Goal: Task Accomplishment & Management: Complete application form

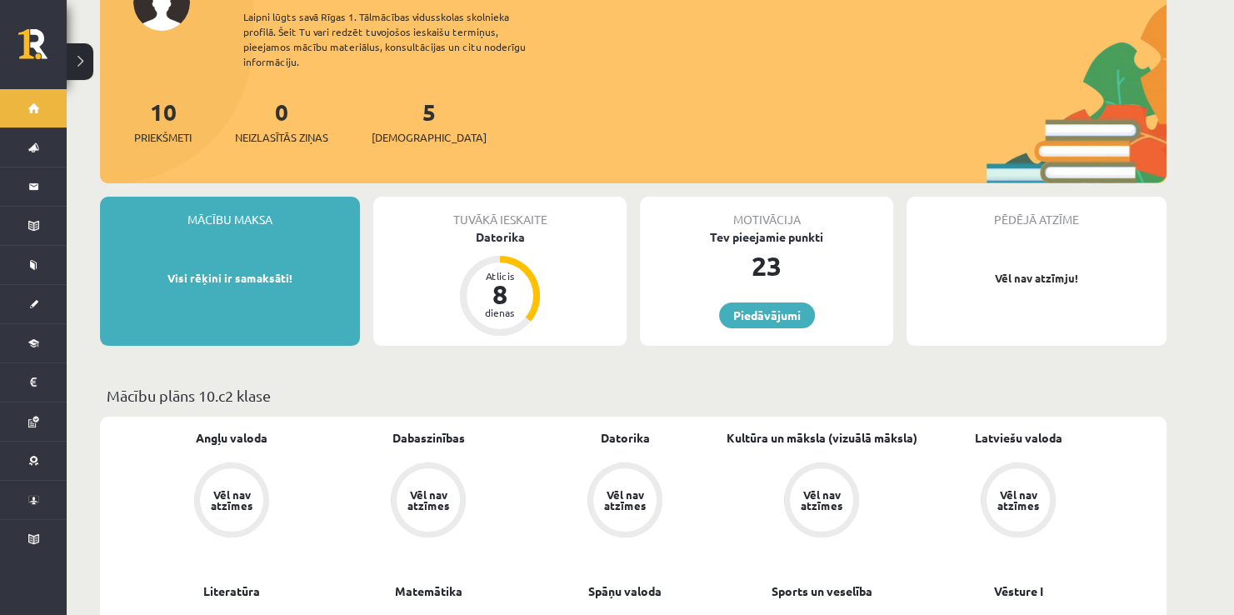
scroll to position [157, 0]
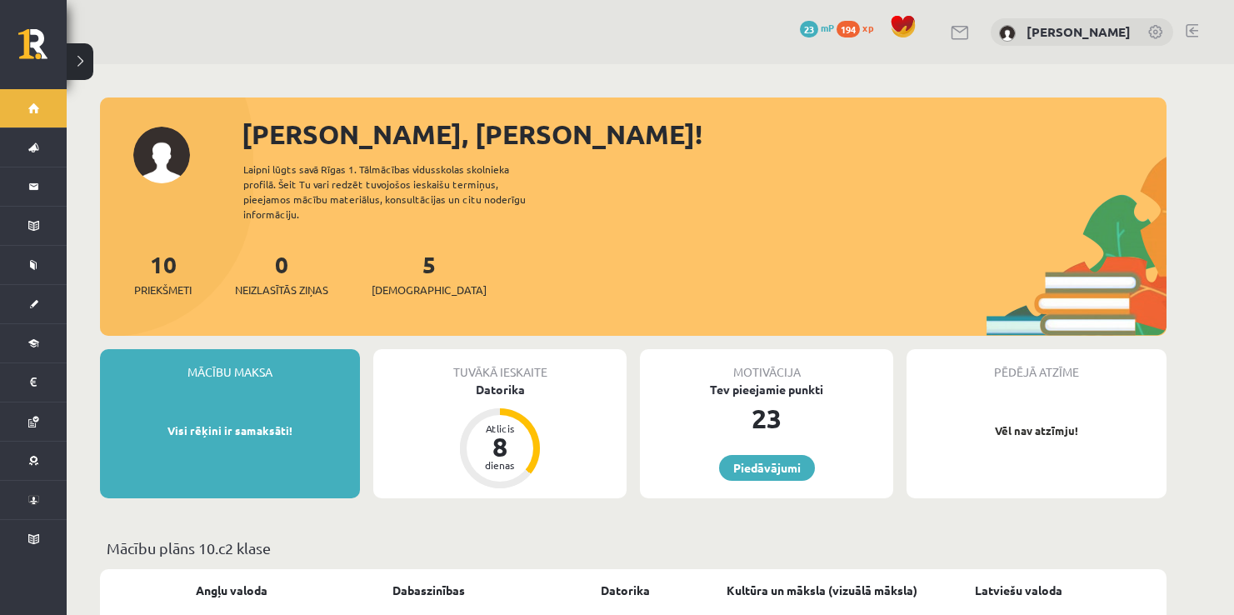
scroll to position [157, 0]
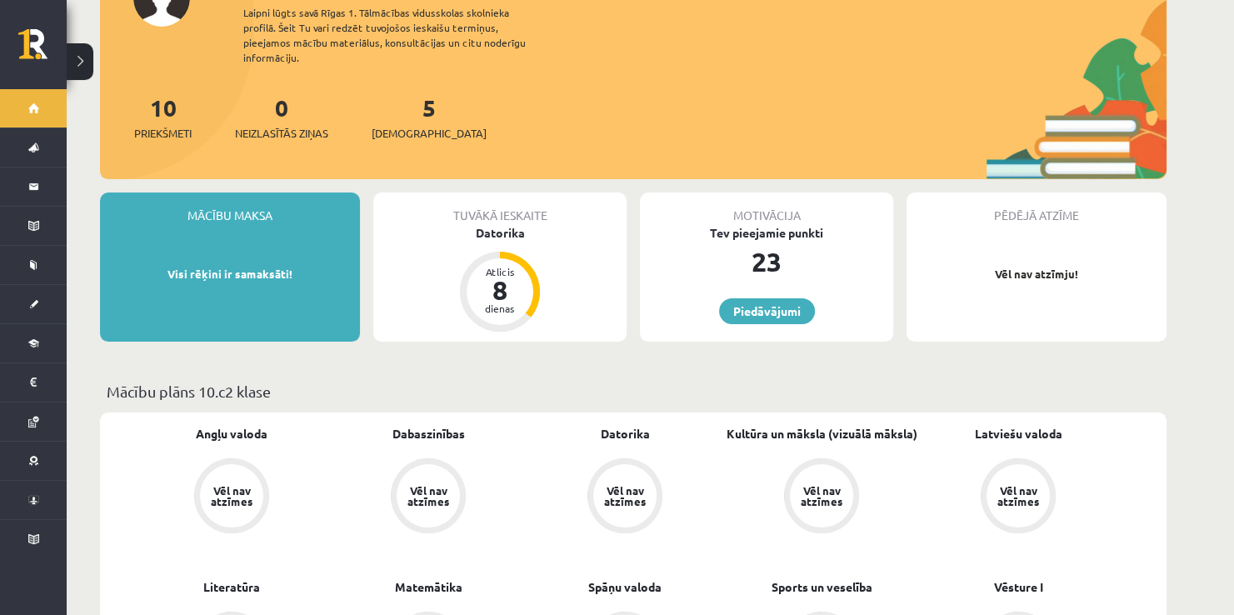
drag, startPoint x: 1236, startPoint y: 97, endPoint x: 1216, endPoint y: 27, distance: 72.8
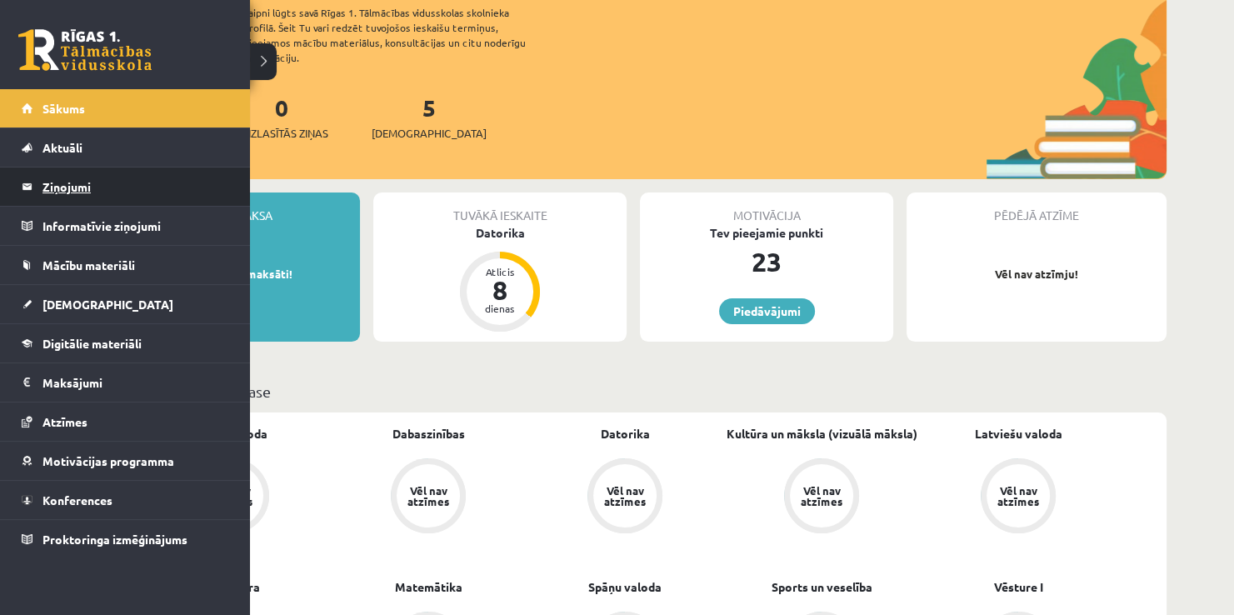
click at [54, 193] on legend "Ziņojumi 0" at bounding box center [135, 186] width 187 height 38
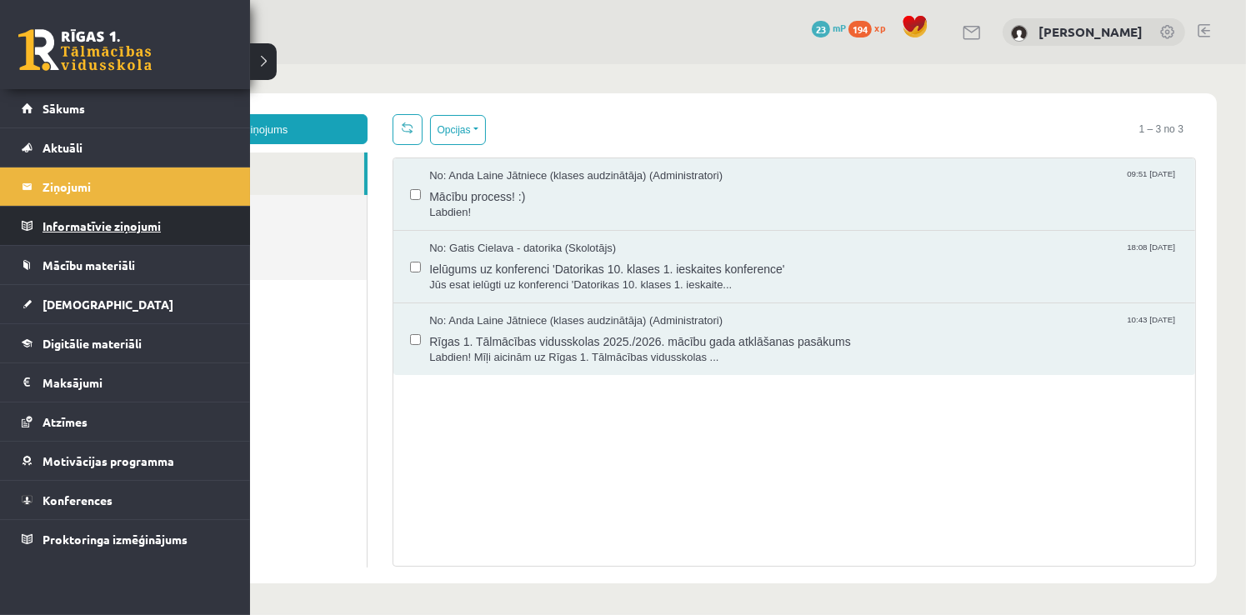
click at [57, 220] on legend "Informatīvie ziņojumi 0" at bounding box center [135, 226] width 187 height 38
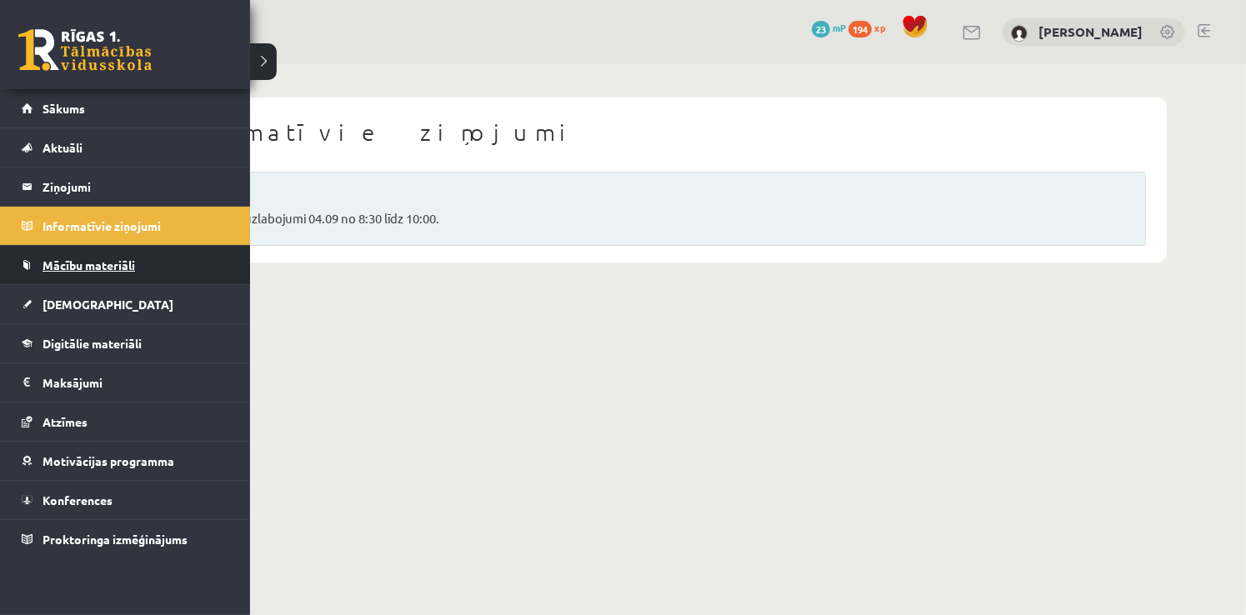
click at [73, 270] on span "Mācību materiāli" at bounding box center [88, 264] width 92 height 15
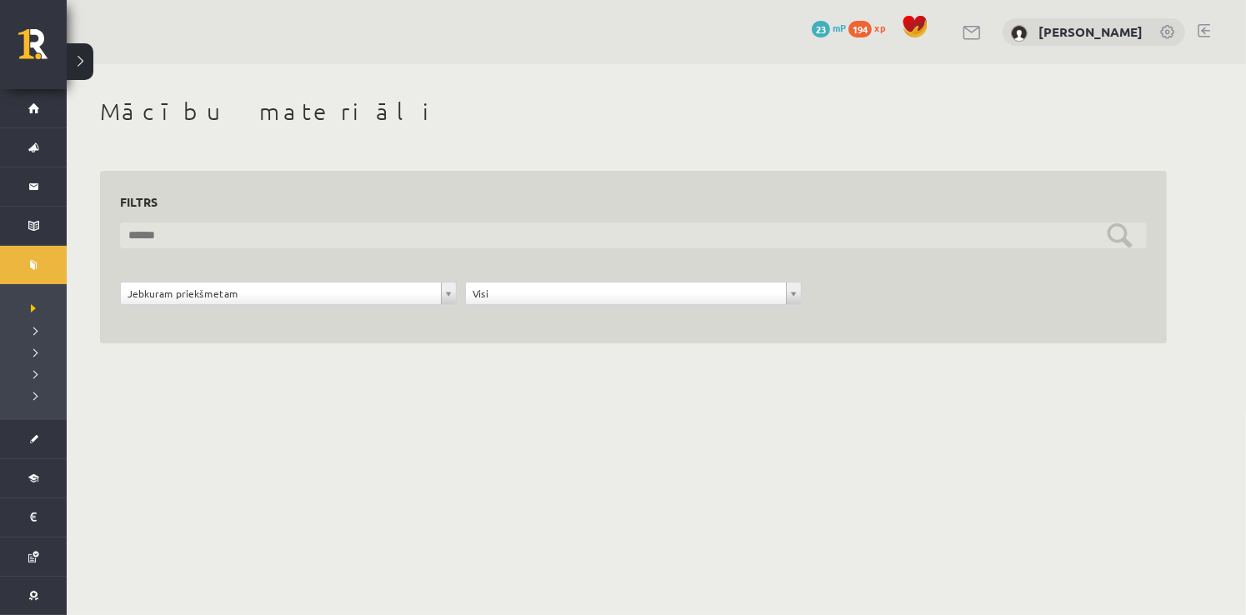
click at [268, 243] on input "text" at bounding box center [633, 235] width 1027 height 26
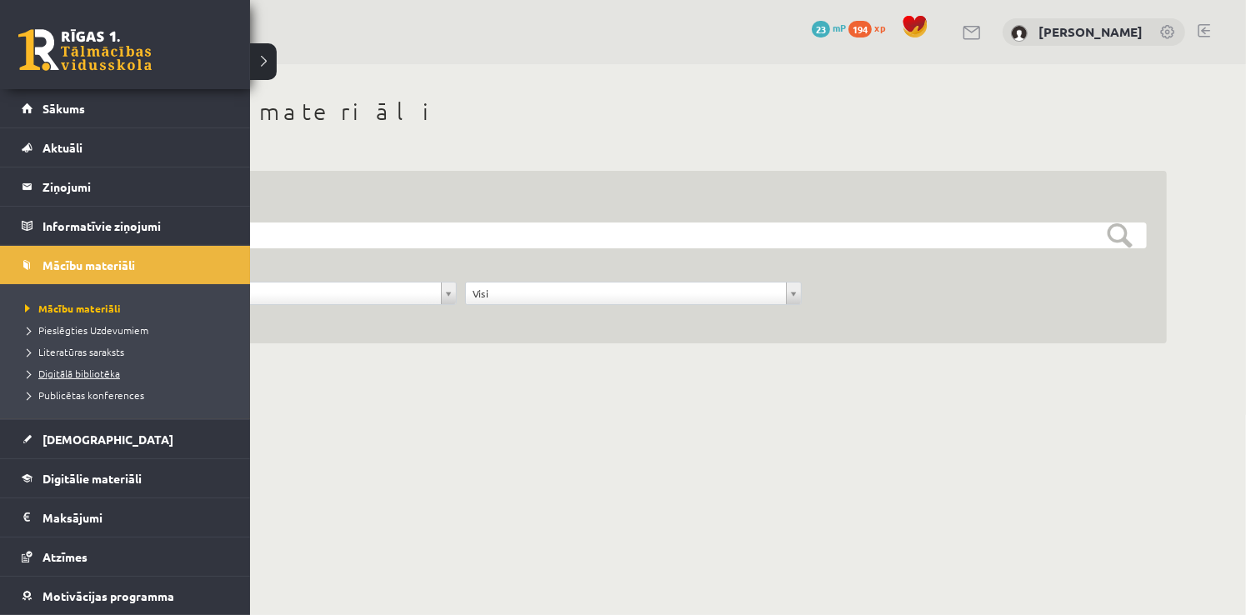
click at [79, 377] on span "Digitālā bibliotēka" at bounding box center [70, 373] width 99 height 13
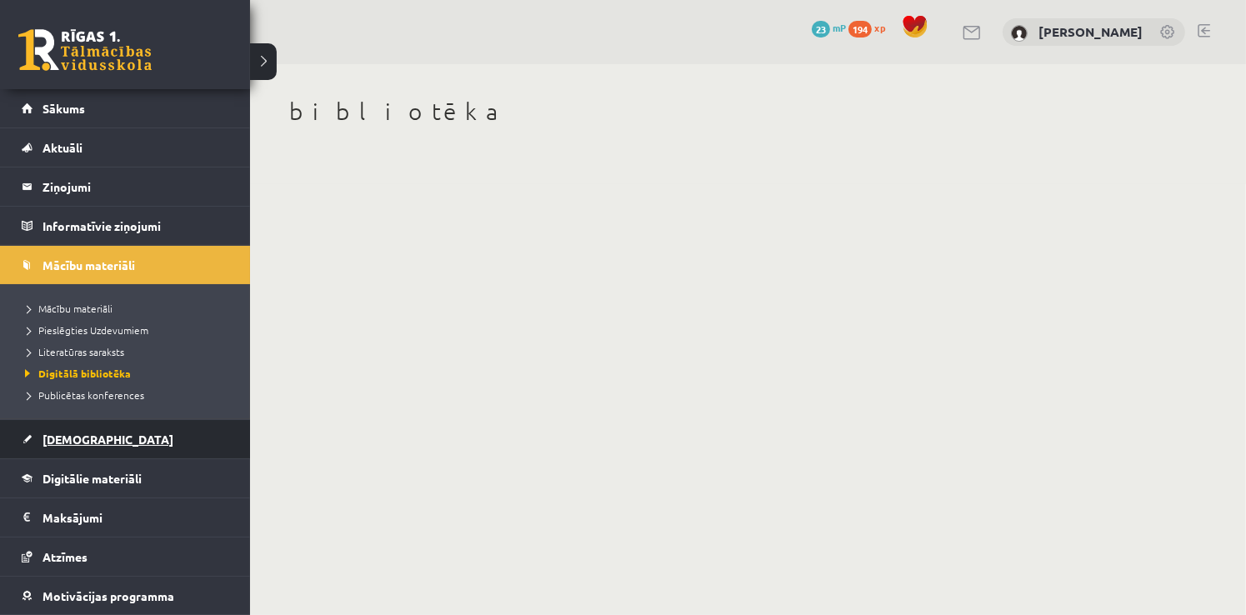
click at [72, 447] on link "[DEMOGRAPHIC_DATA]" at bounding box center [125, 439] width 207 height 38
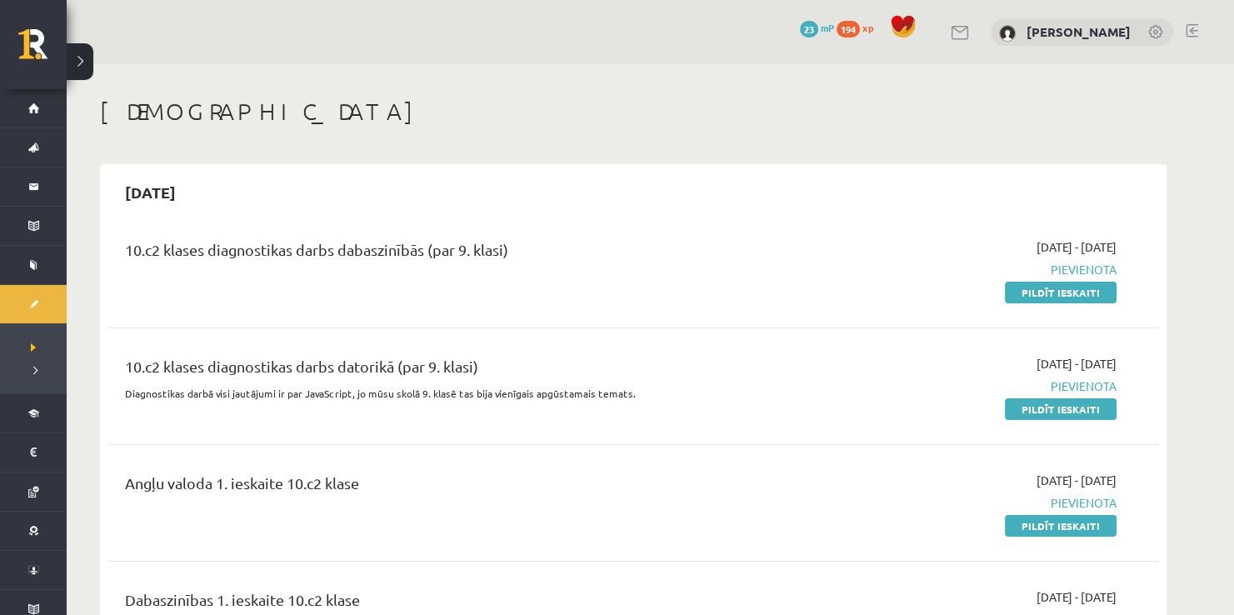
click at [1077, 3] on div "0 Dāvanas 23 mP 194 xp Darja Vasiļevska" at bounding box center [650, 32] width 1167 height 64
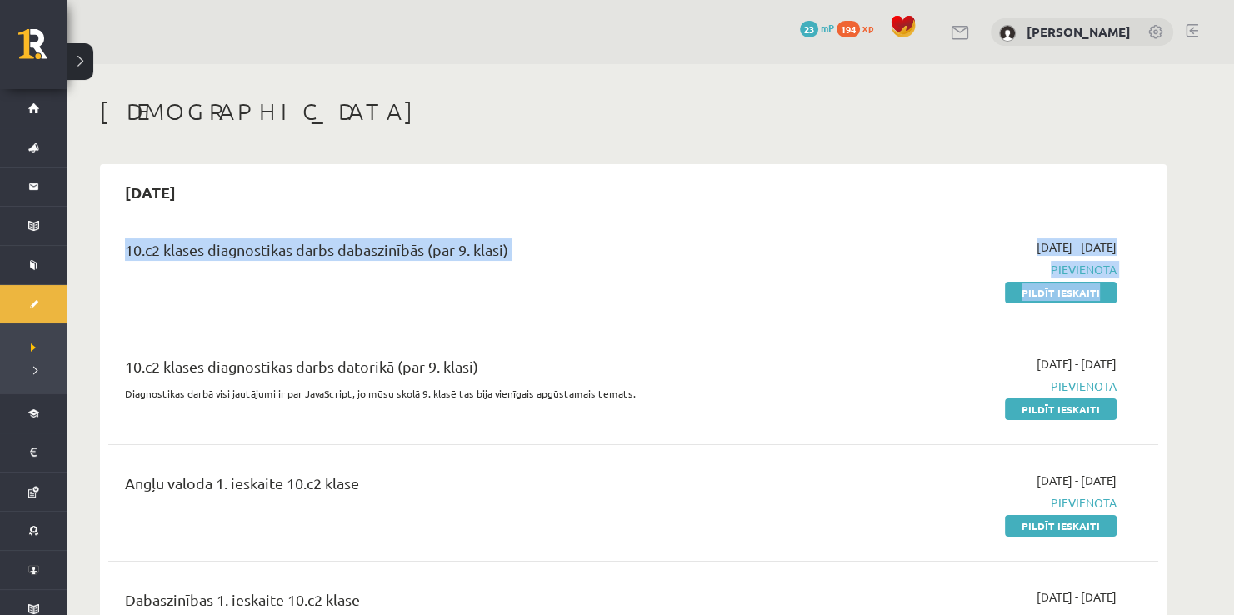
drag, startPoint x: 707, startPoint y: 317, endPoint x: 726, endPoint y: 135, distance: 182.7
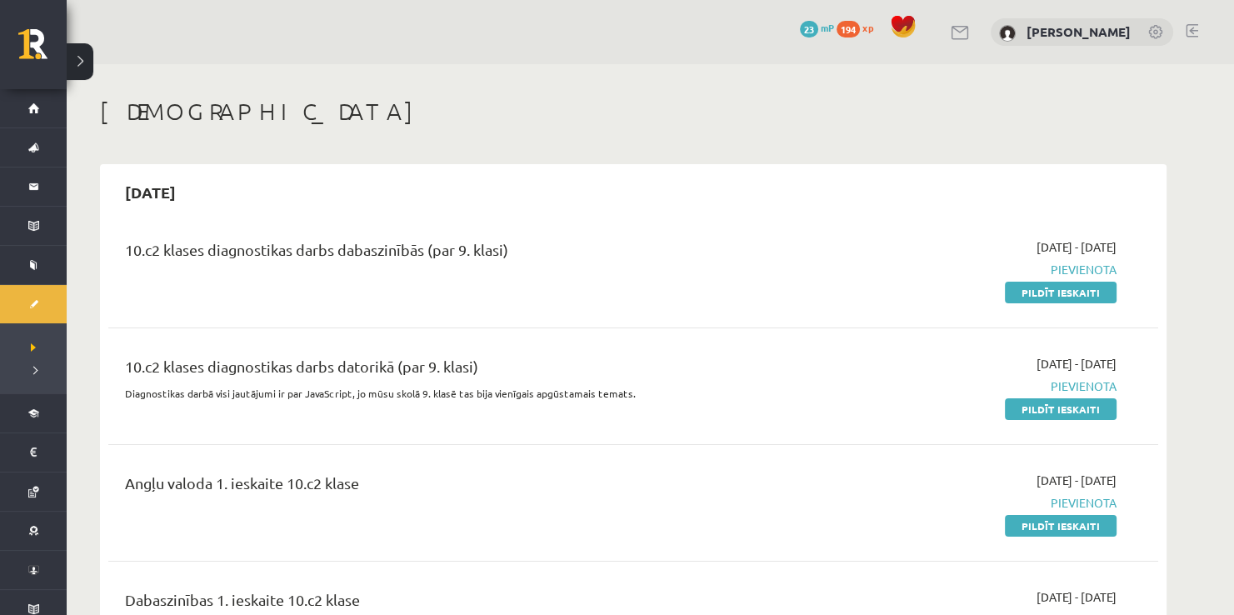
click at [915, 116] on h1 "[DEMOGRAPHIC_DATA]" at bounding box center [633, 111] width 1067 height 28
click at [1066, 293] on link "Pildīt ieskaiti" at bounding box center [1061, 293] width 112 height 22
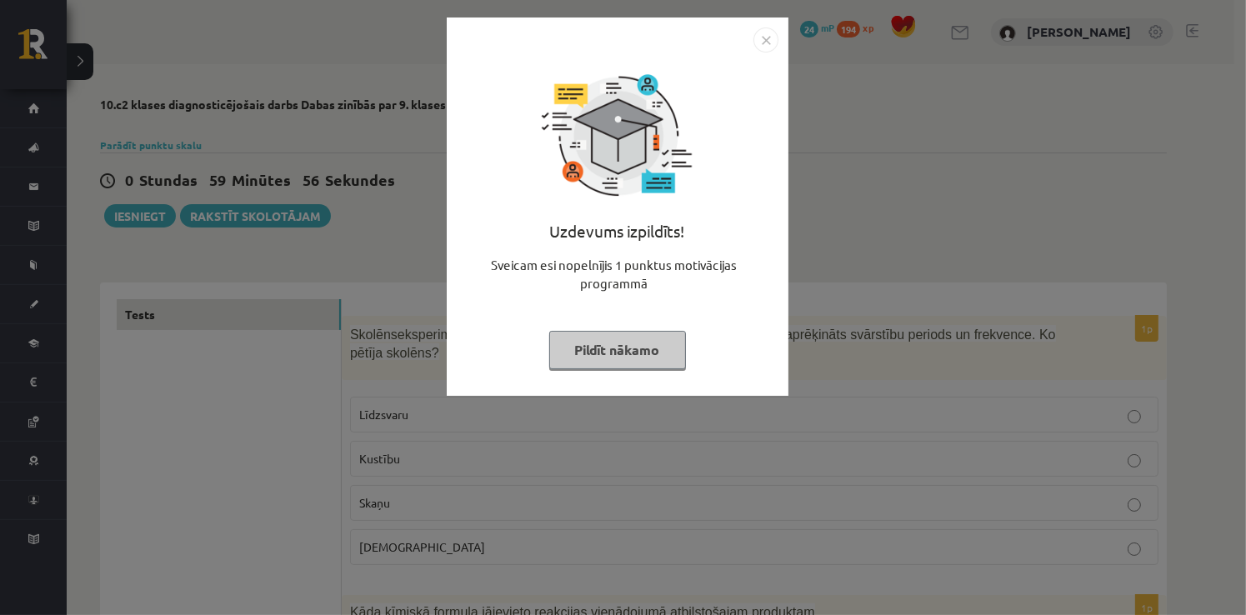
click at [882, 126] on div "Uzdevums izpildīts! Sveicam esi nopelnījis 1 punktus motivācijas programmā Pild…" at bounding box center [623, 307] width 1246 height 615
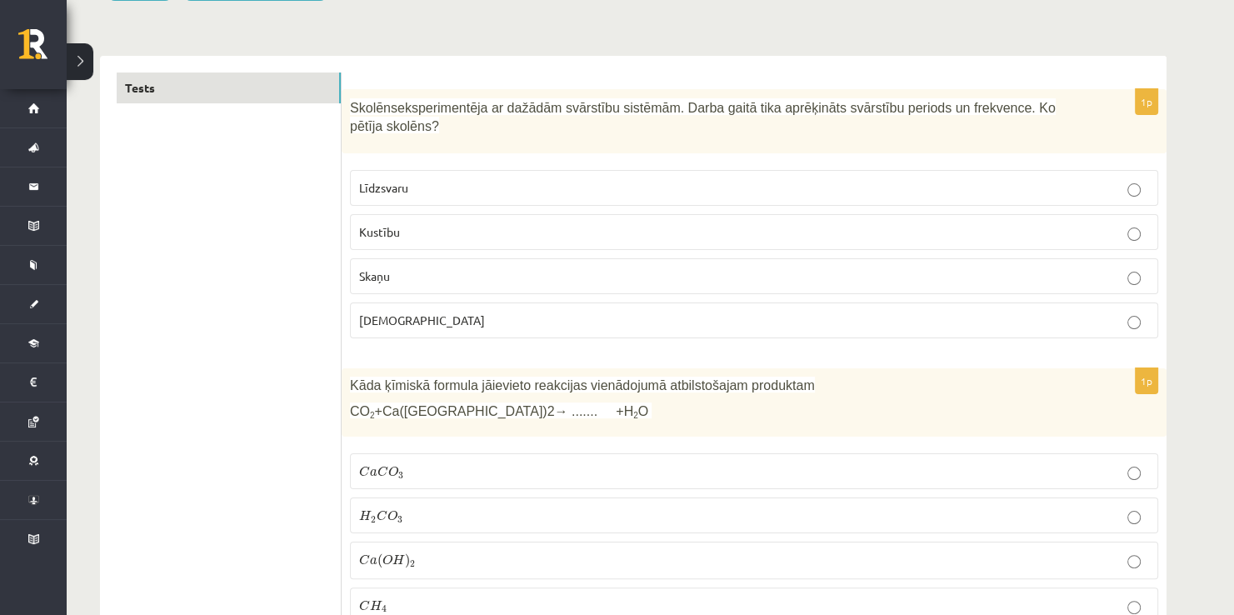
scroll to position [247, 0]
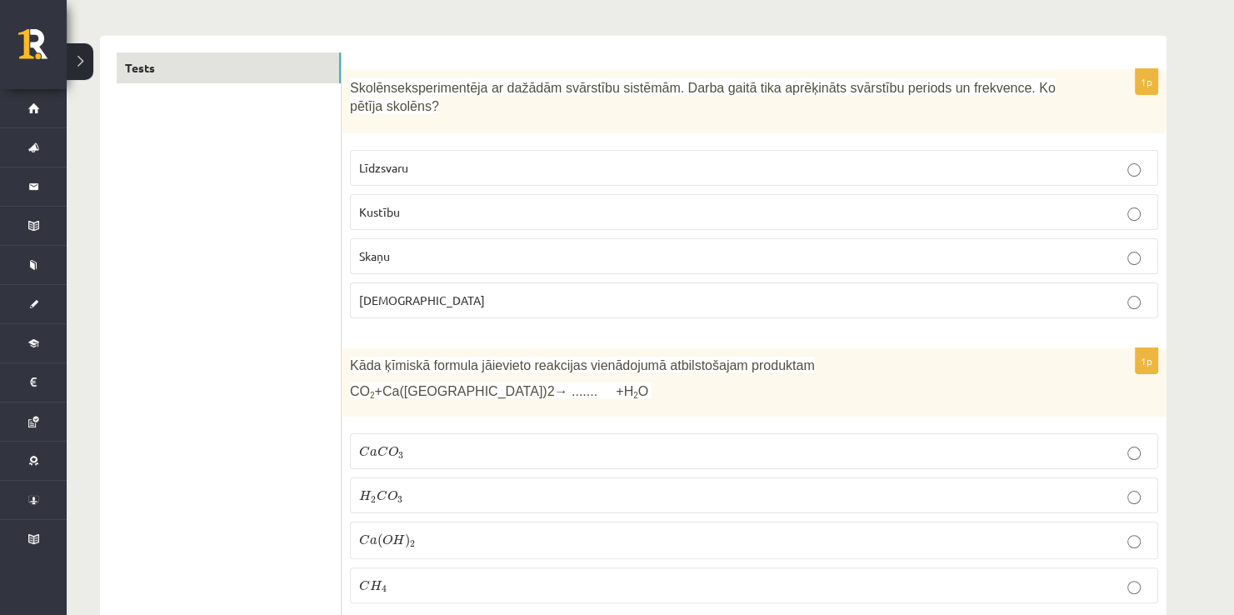
click at [417, 203] on p "Kustību" at bounding box center [754, 211] width 790 height 17
click at [387, 446] on span "O" at bounding box center [392, 451] width 10 height 11
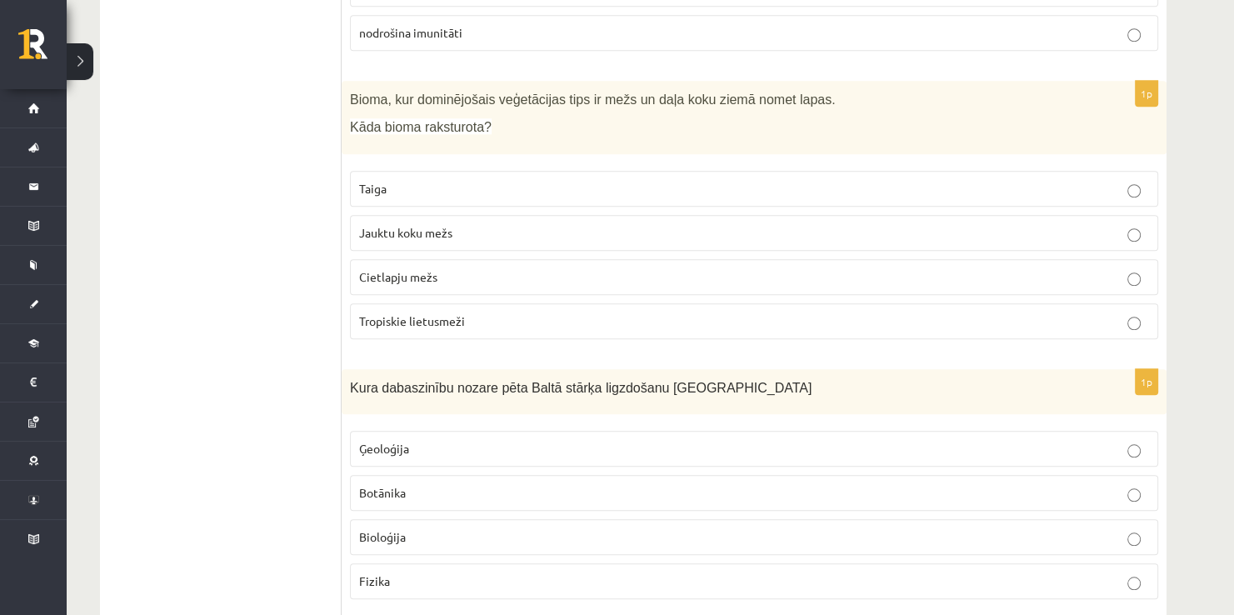
scroll to position [7786, 0]
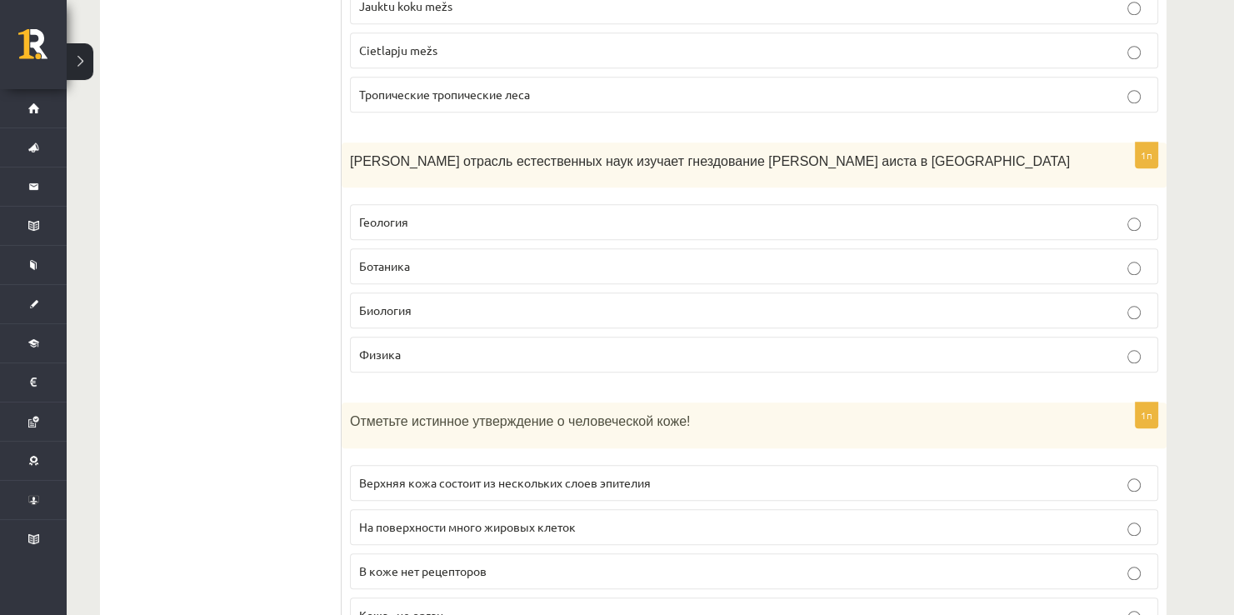
click at [446, 302] on p "Биология" at bounding box center [754, 310] width 790 height 17
click at [455, 213] on p "Ģeoloģija" at bounding box center [754, 221] width 790 height 17
click at [434, 465] on label "Virsāda veidota no vairākām epitēlija kārtām" at bounding box center [754, 483] width 808 height 36
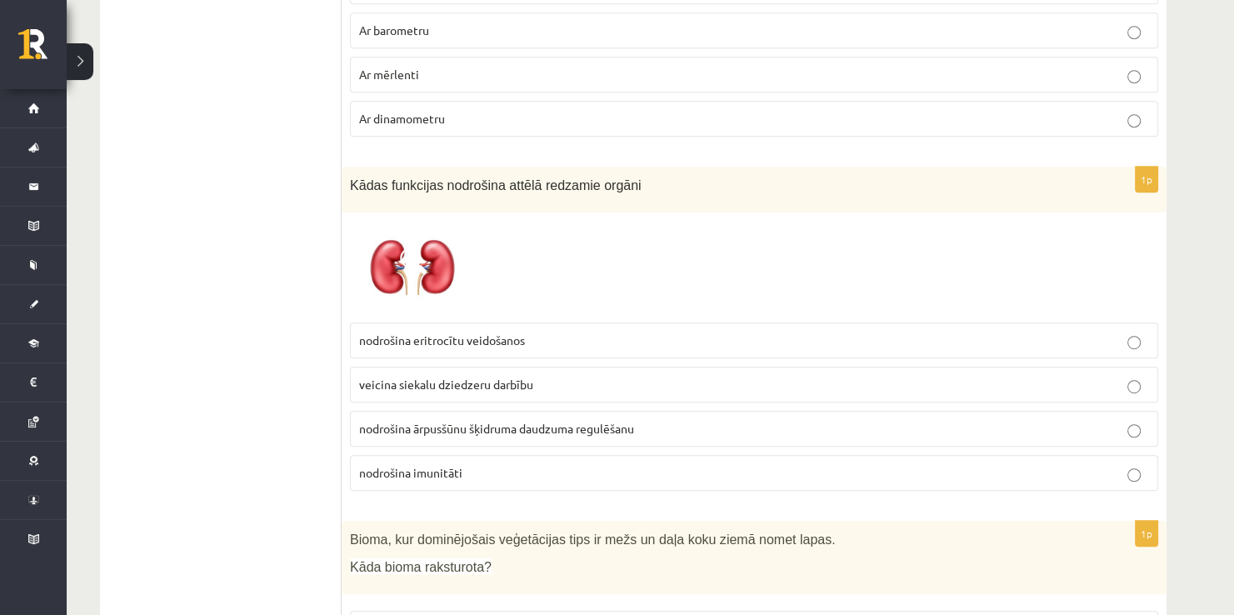
scroll to position [7203, 0]
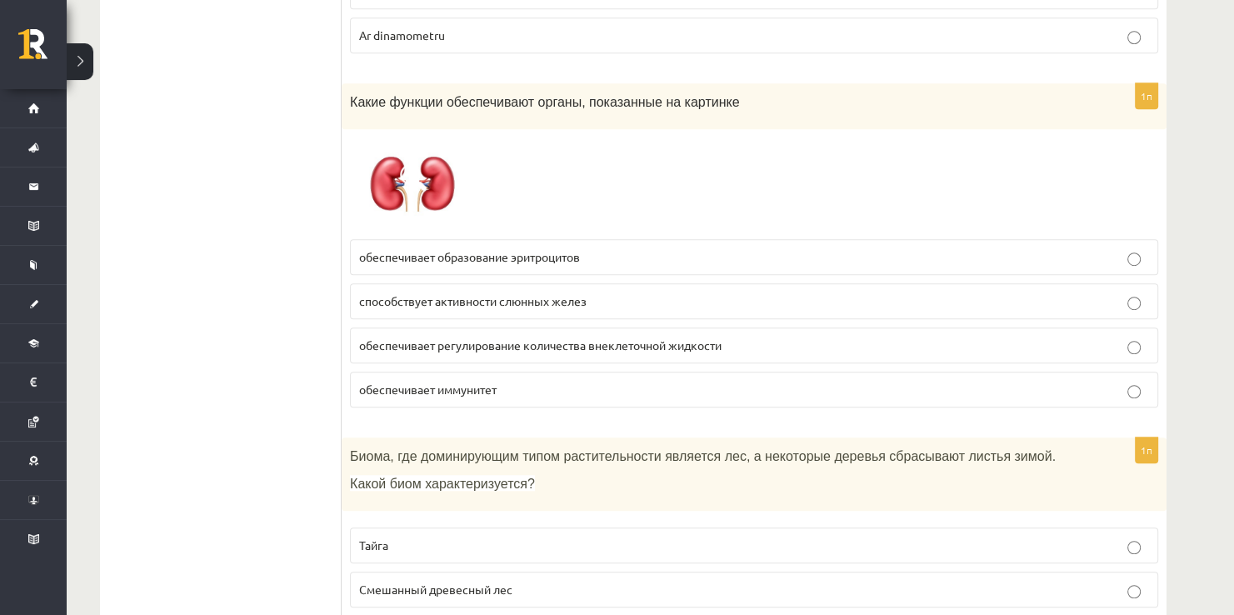
click at [584, 337] on span "обеспечивает регулирование количества внеклеточной жидкости" at bounding box center [540, 344] width 362 height 15
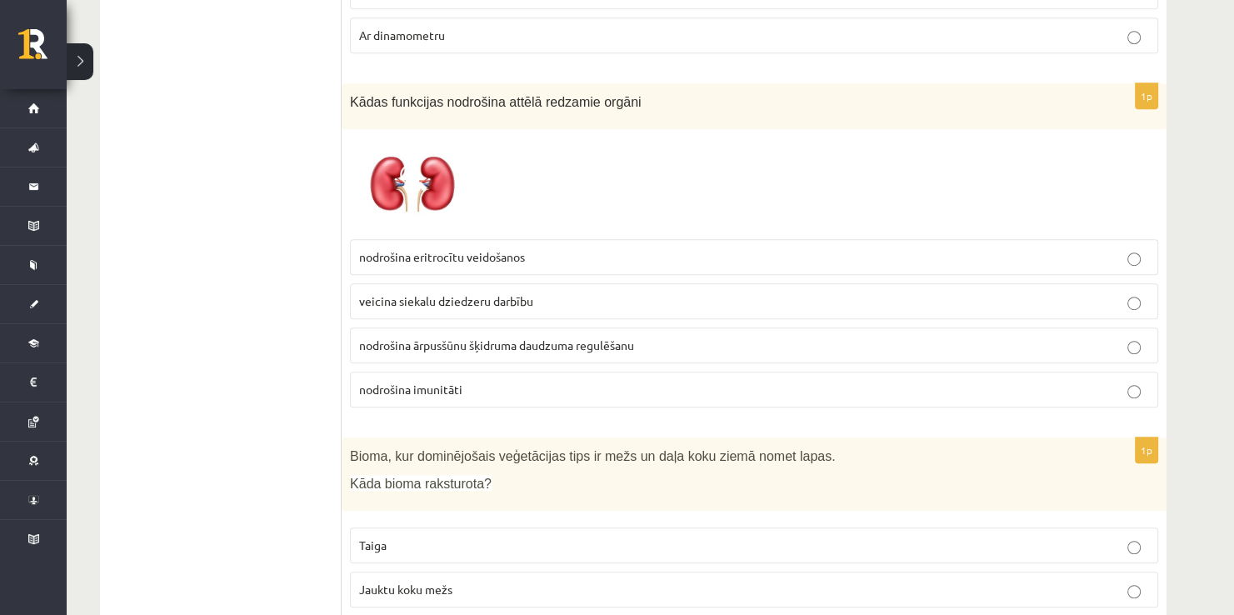
click at [376, 337] on span "nodrošina ārpusšūnu šķidruma daudzuma regulēšanu" at bounding box center [496, 344] width 275 height 15
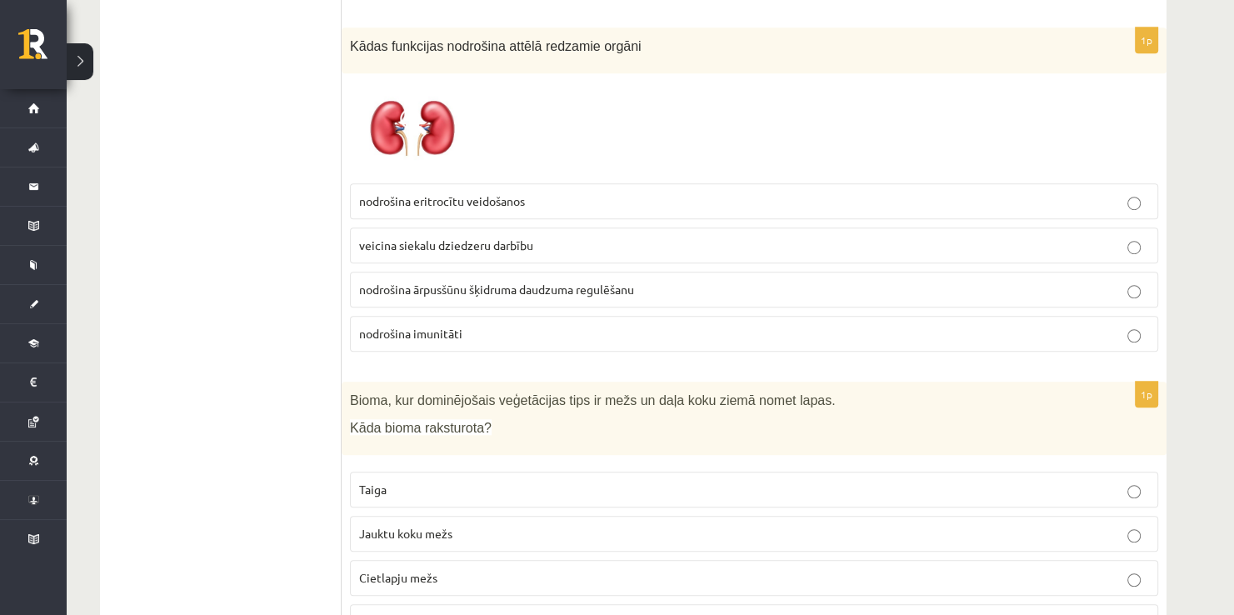
scroll to position [7286, 0]
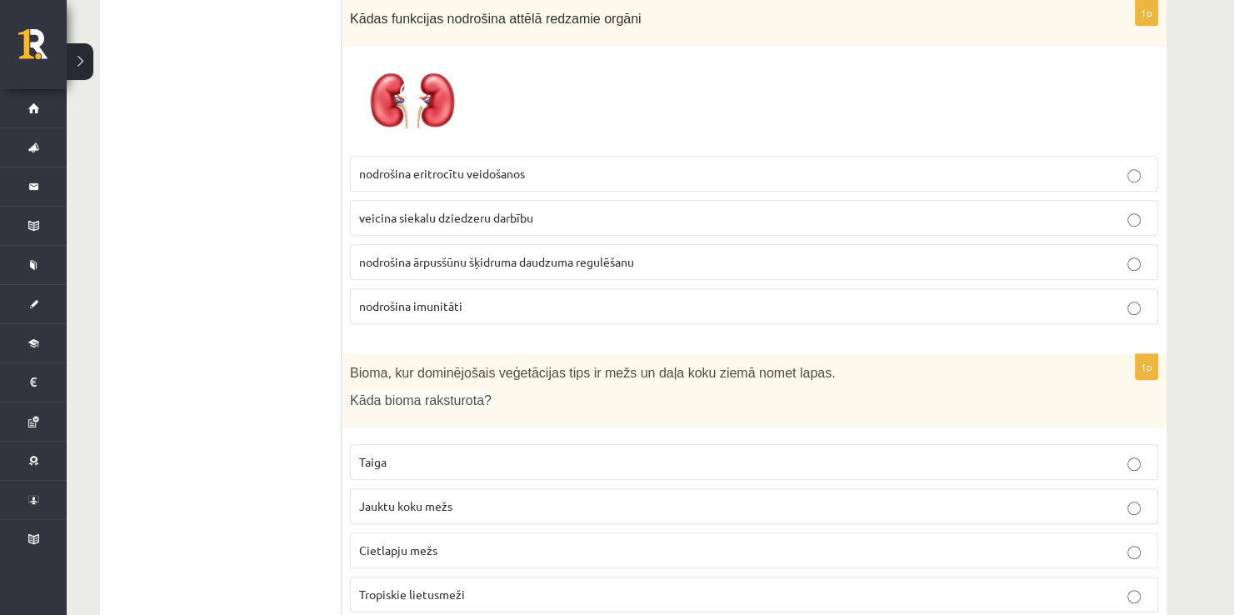
click at [379, 498] on span "Jauktu koku mežs" at bounding box center [405, 505] width 93 height 15
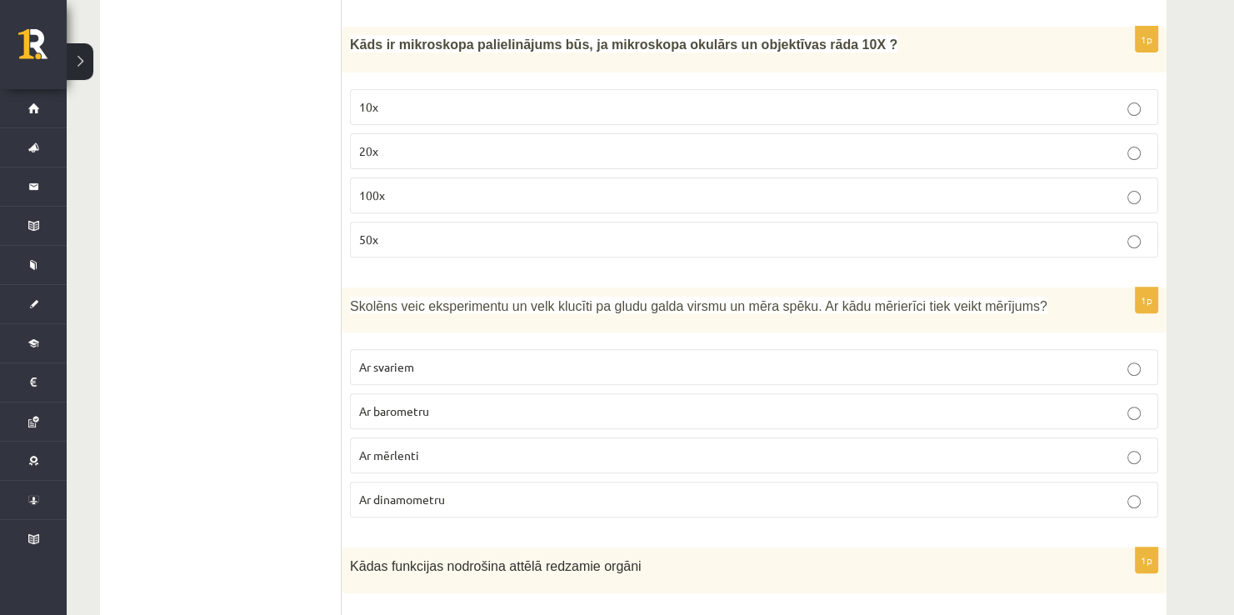
scroll to position [6703, 0]
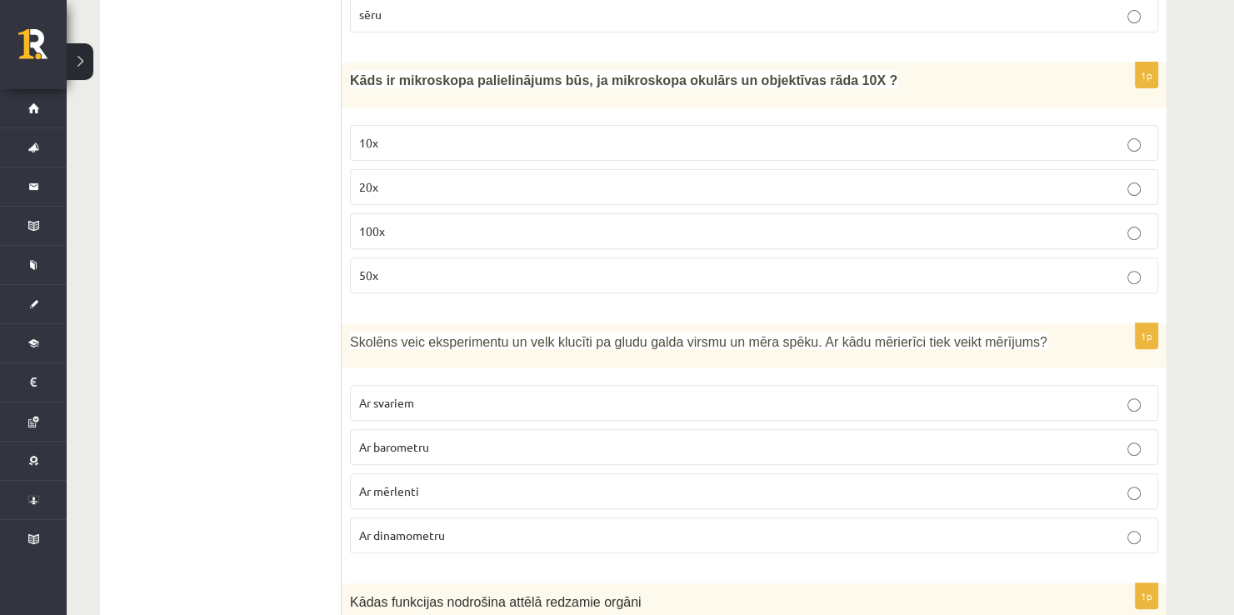
click at [379, 483] on span "Ar mērlenti" at bounding box center [389, 490] width 60 height 15
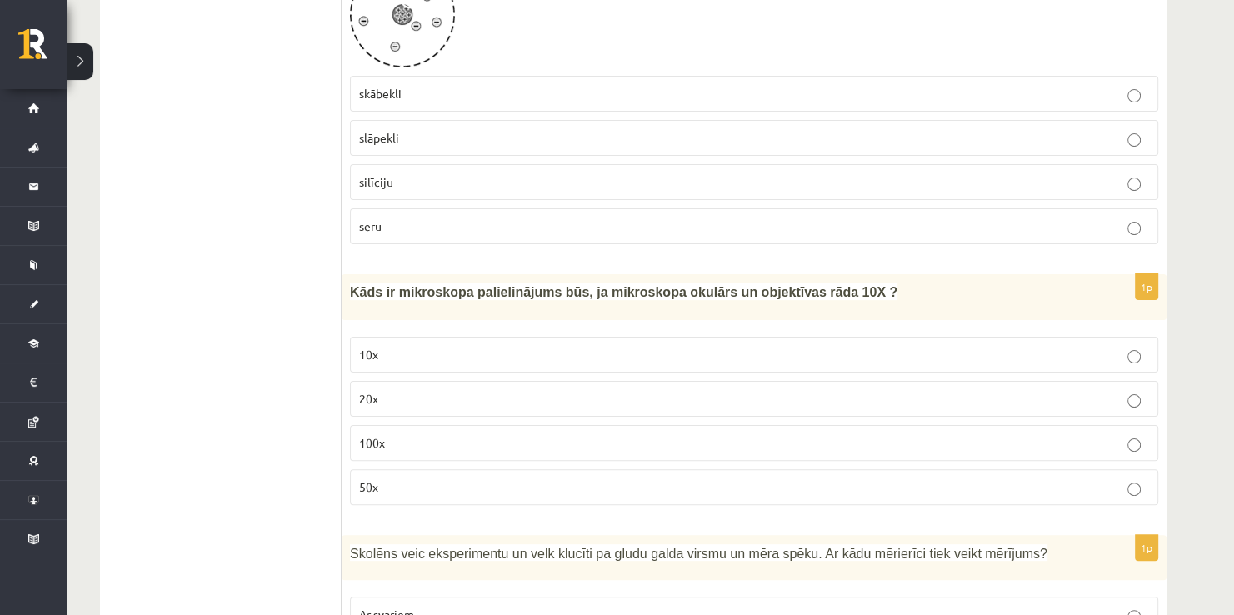
scroll to position [6453, 0]
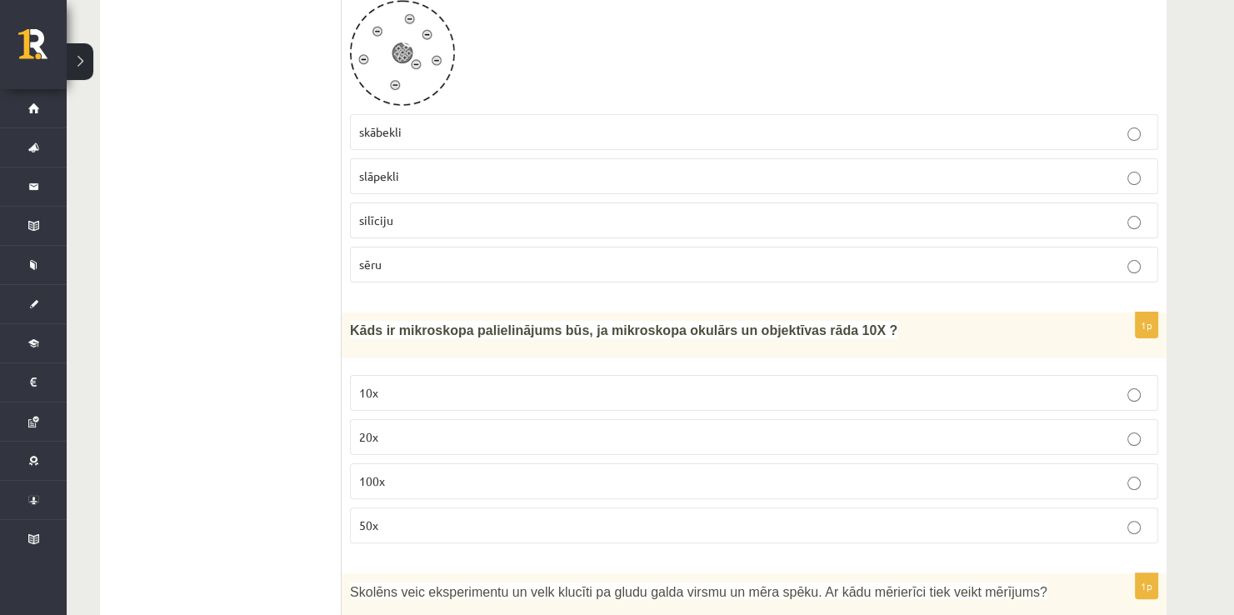
click at [398, 384] on p "10x" at bounding box center [754, 392] width 790 height 17
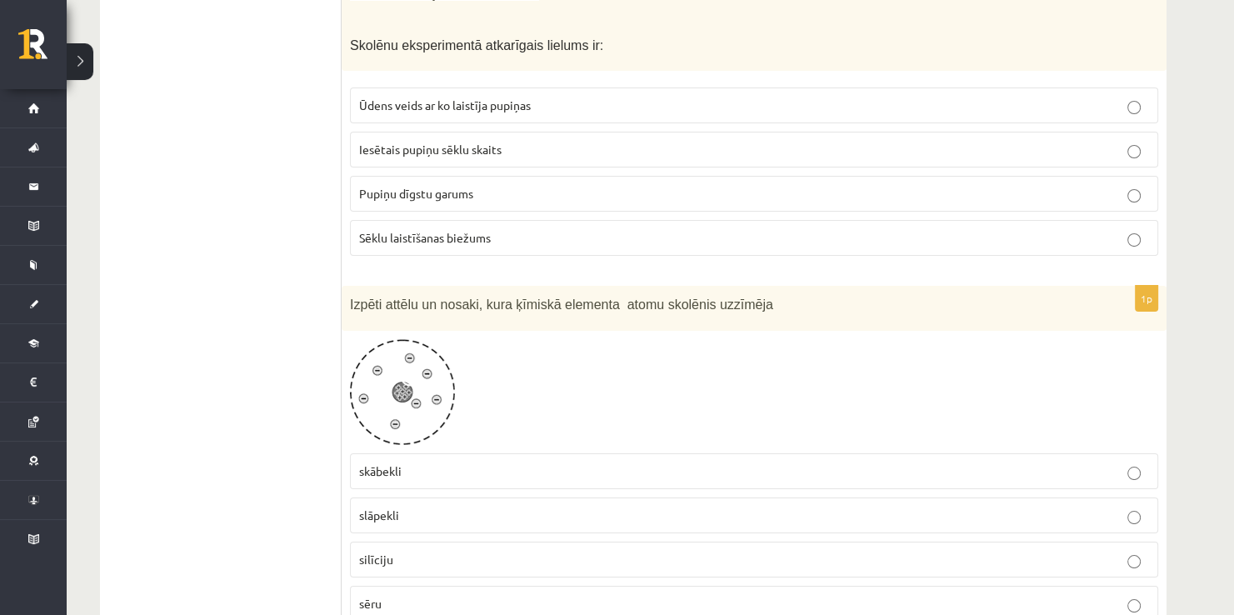
scroll to position [6120, 0]
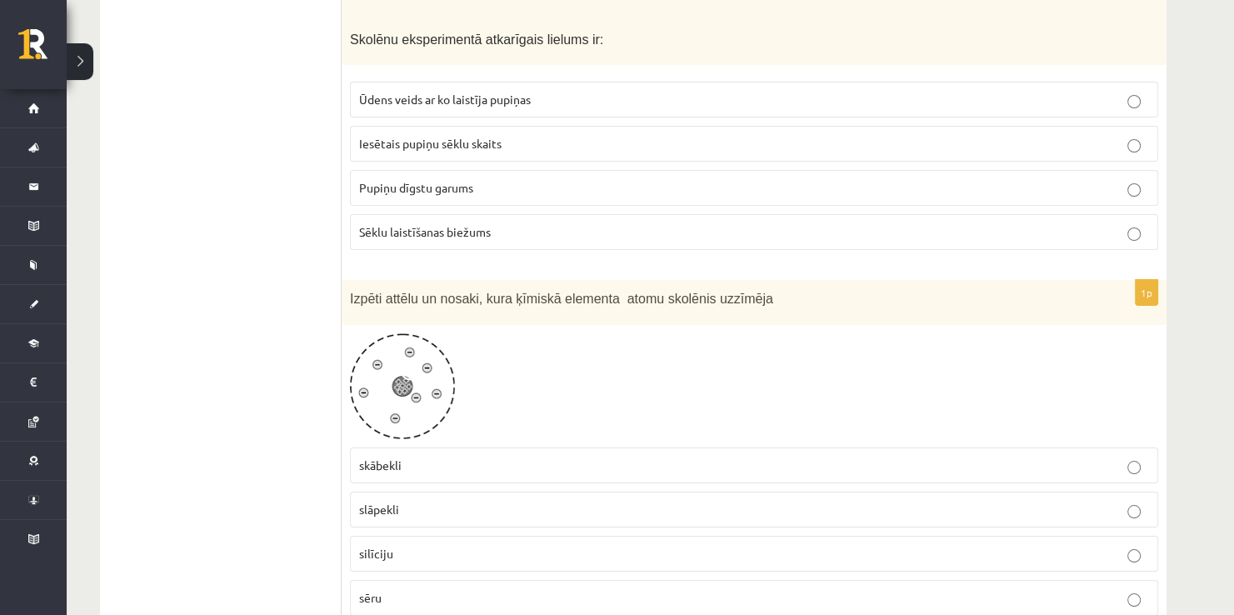
click at [392, 447] on label "skābekli" at bounding box center [754, 465] width 808 height 36
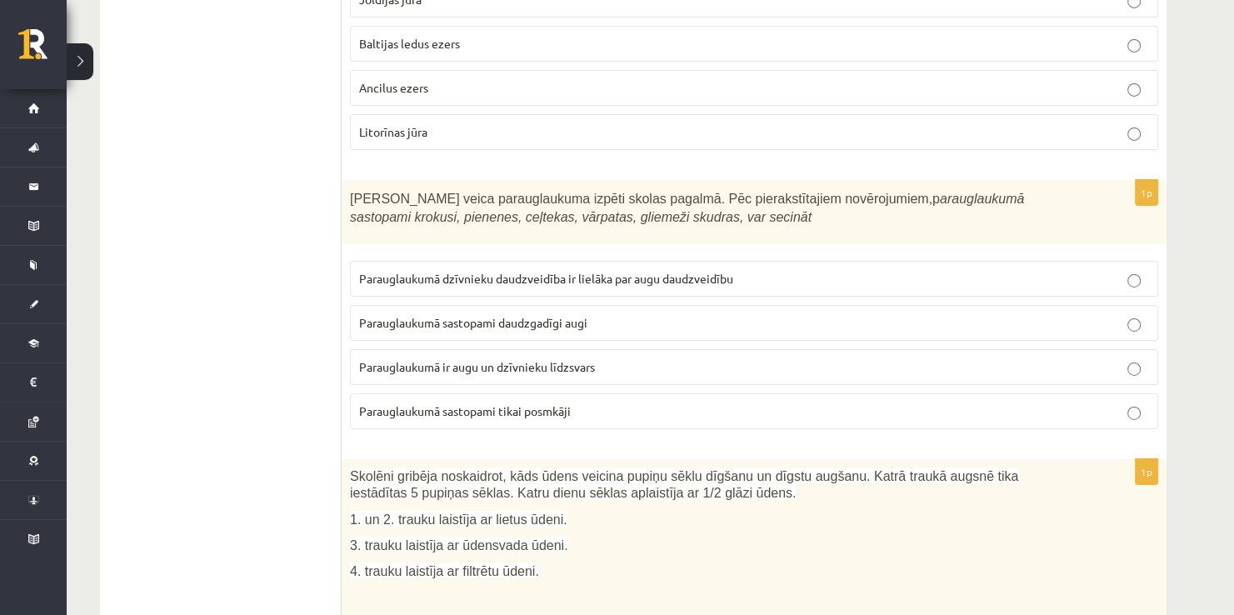
scroll to position [5787, 0]
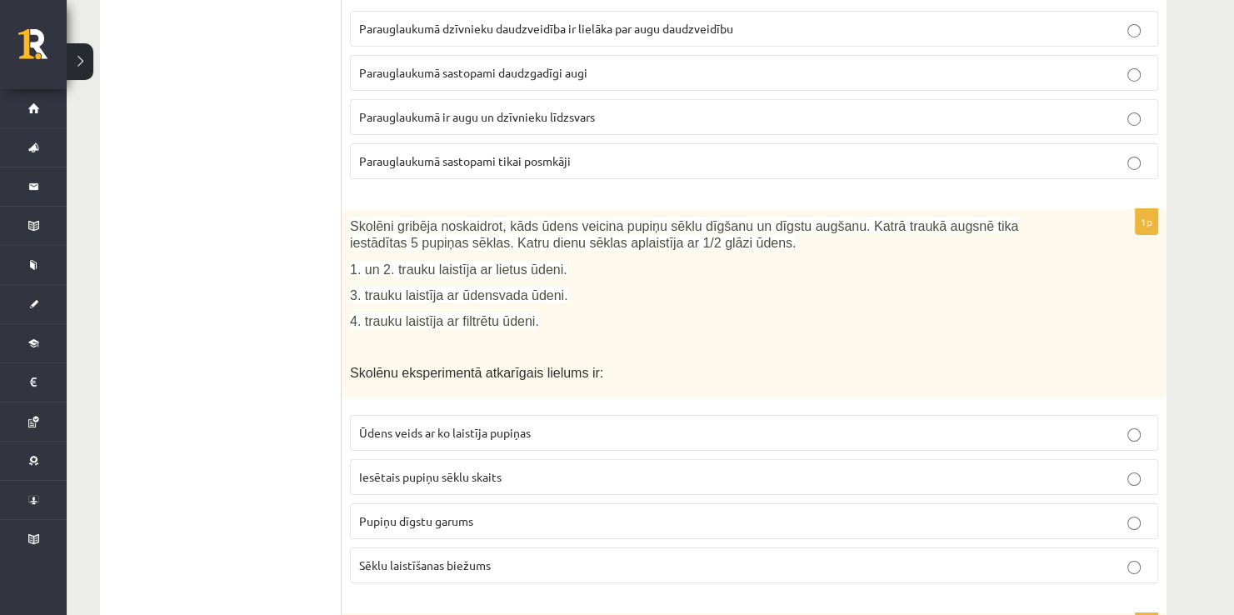
click at [390, 469] on span "Iesētais pupiņu sēklu skaits" at bounding box center [430, 476] width 142 height 15
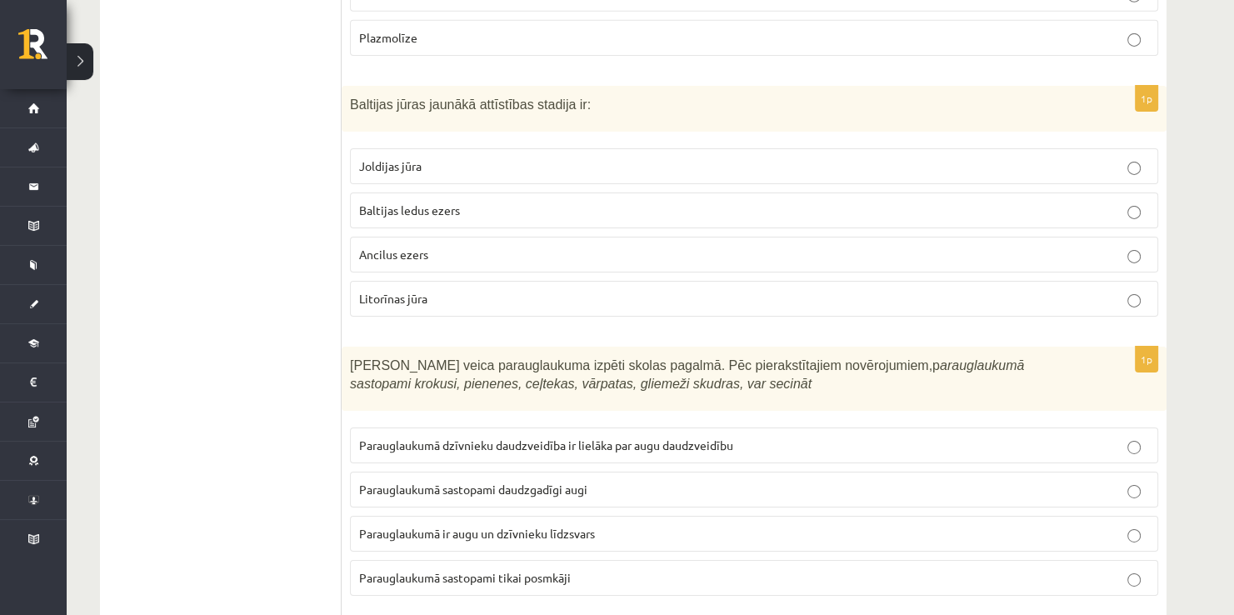
scroll to position [5287, 0]
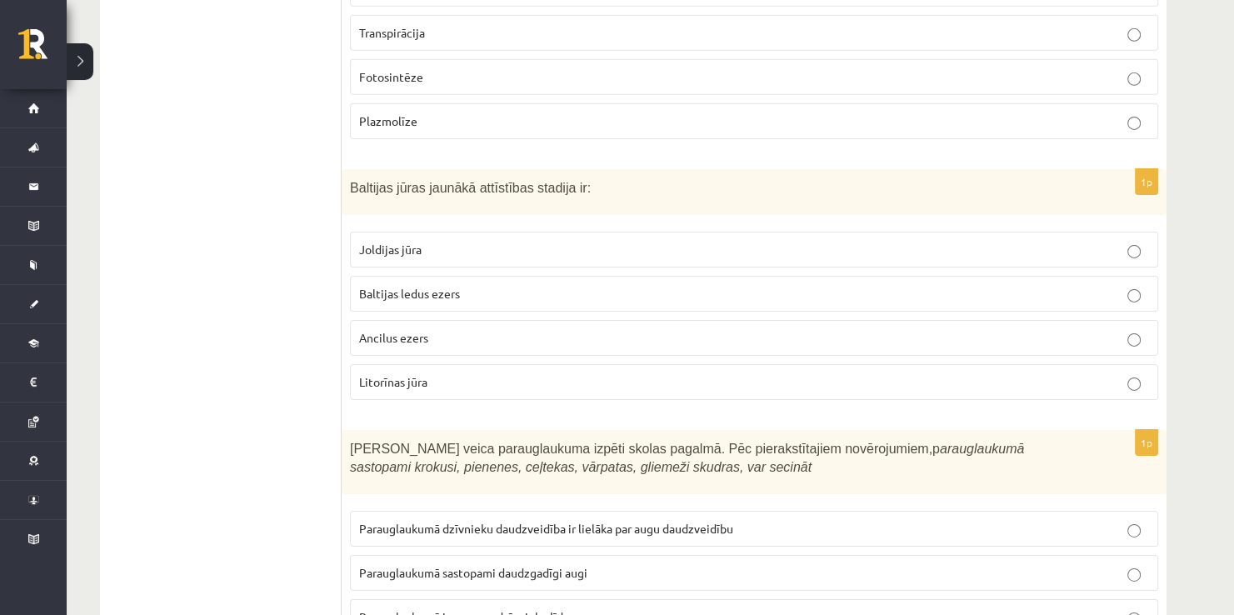
click at [389, 364] on label "Litorīnas jūra" at bounding box center [754, 382] width 808 height 36
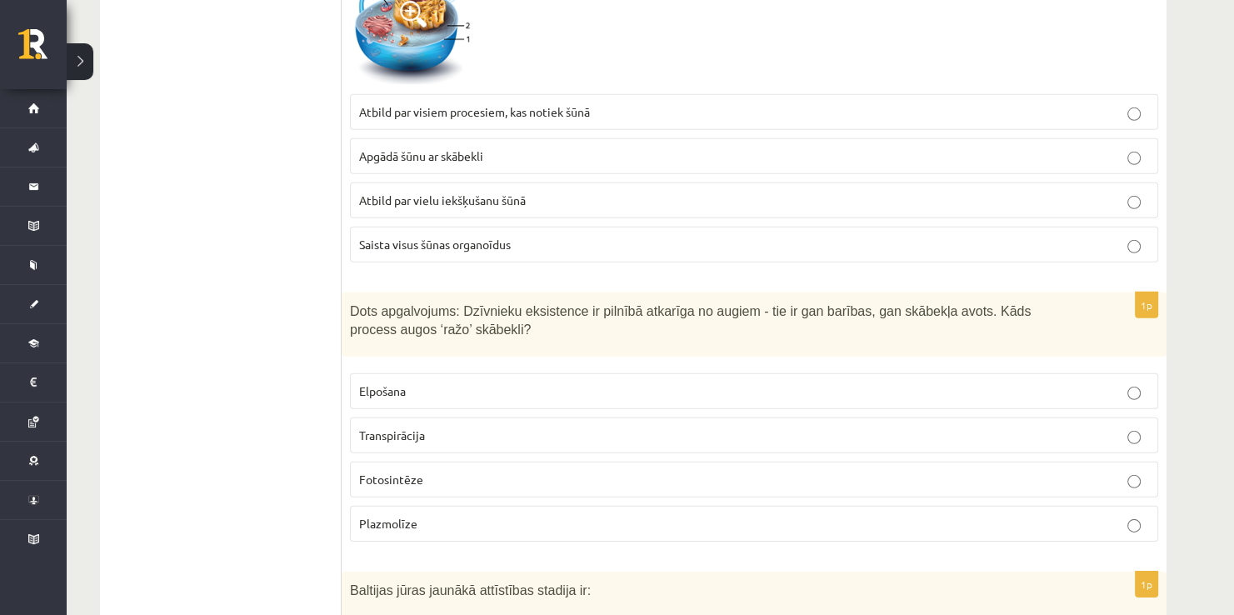
scroll to position [4870, 0]
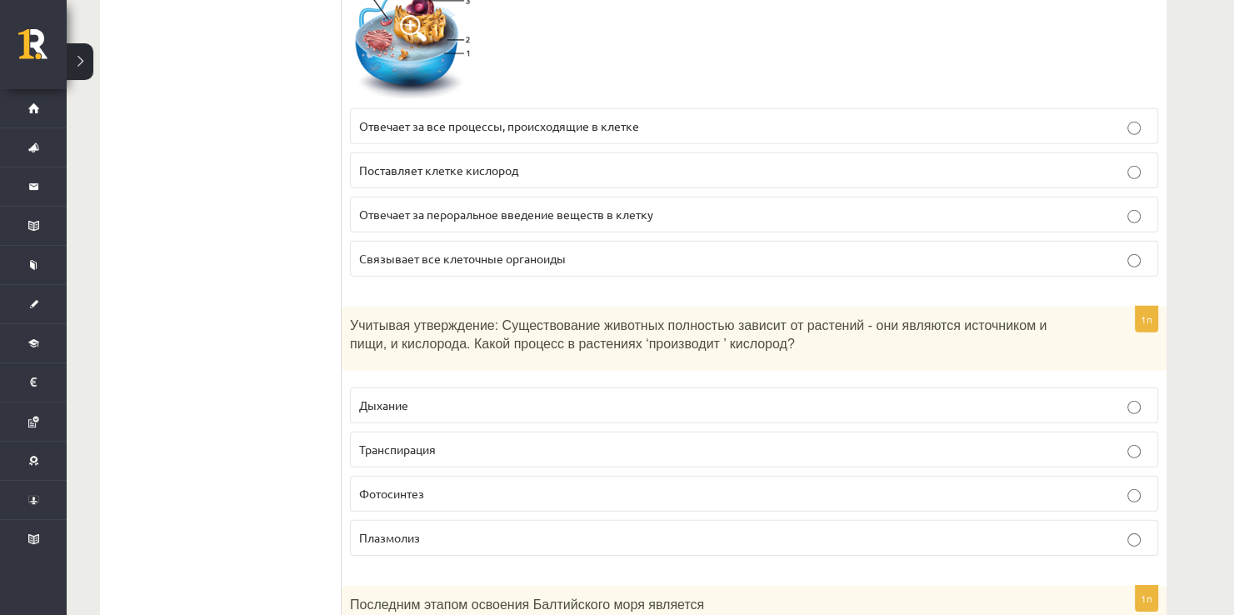
click at [462, 485] on p "Фотосинтез" at bounding box center [754, 493] width 790 height 17
click at [467, 397] on p "Дыхание" at bounding box center [754, 405] width 790 height 17
click at [469, 485] on p "Фотосинтез" at bounding box center [754, 493] width 790 height 17
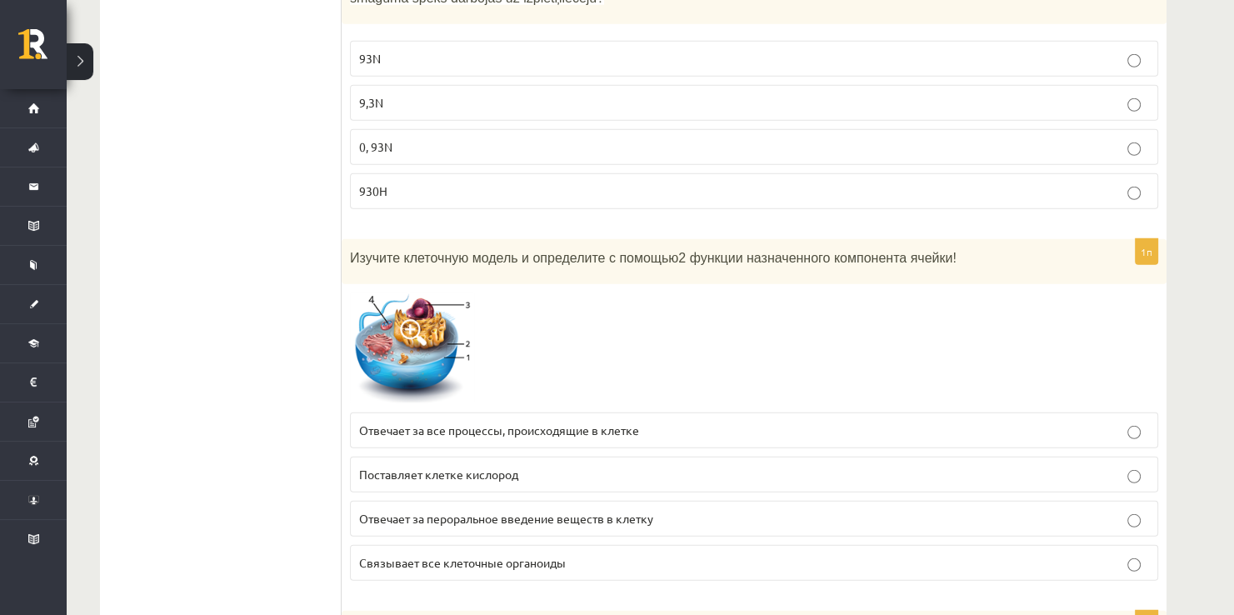
scroll to position [4537, 0]
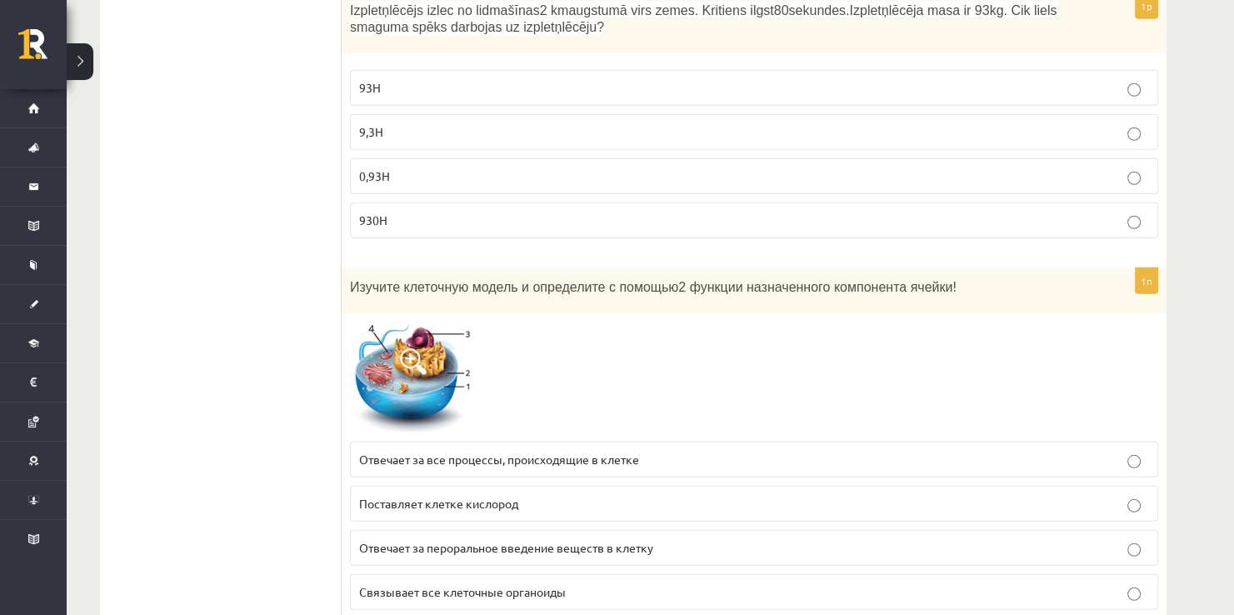
click at [450, 322] on img at bounding box center [412, 378] width 125 height 112
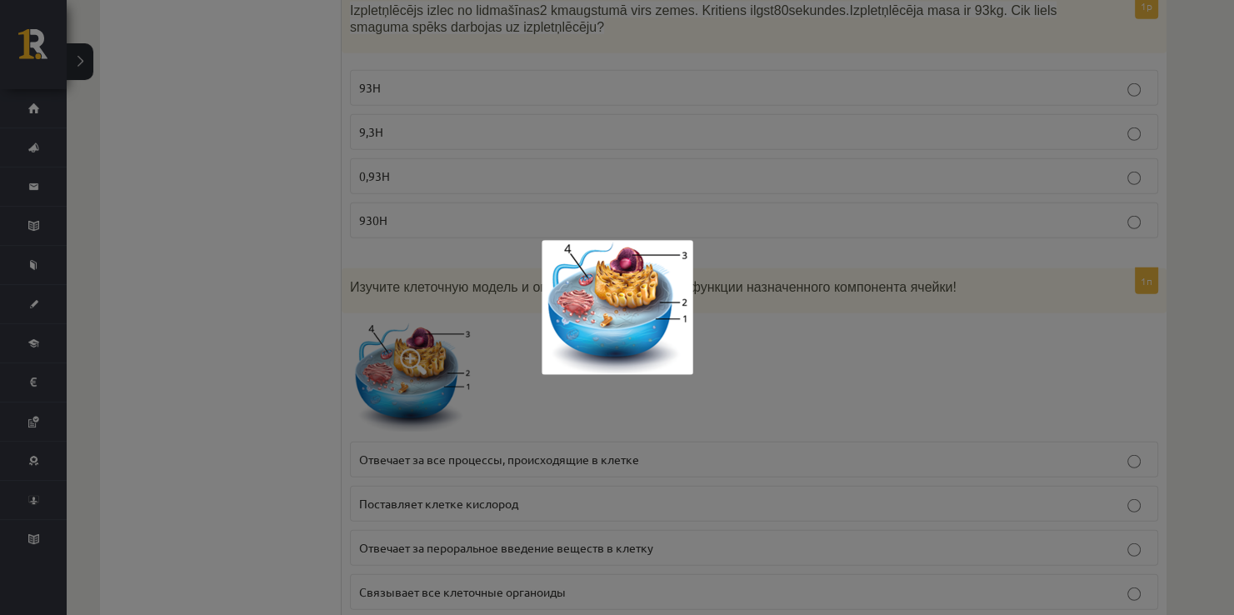
click at [854, 355] on div at bounding box center [617, 307] width 1234 height 615
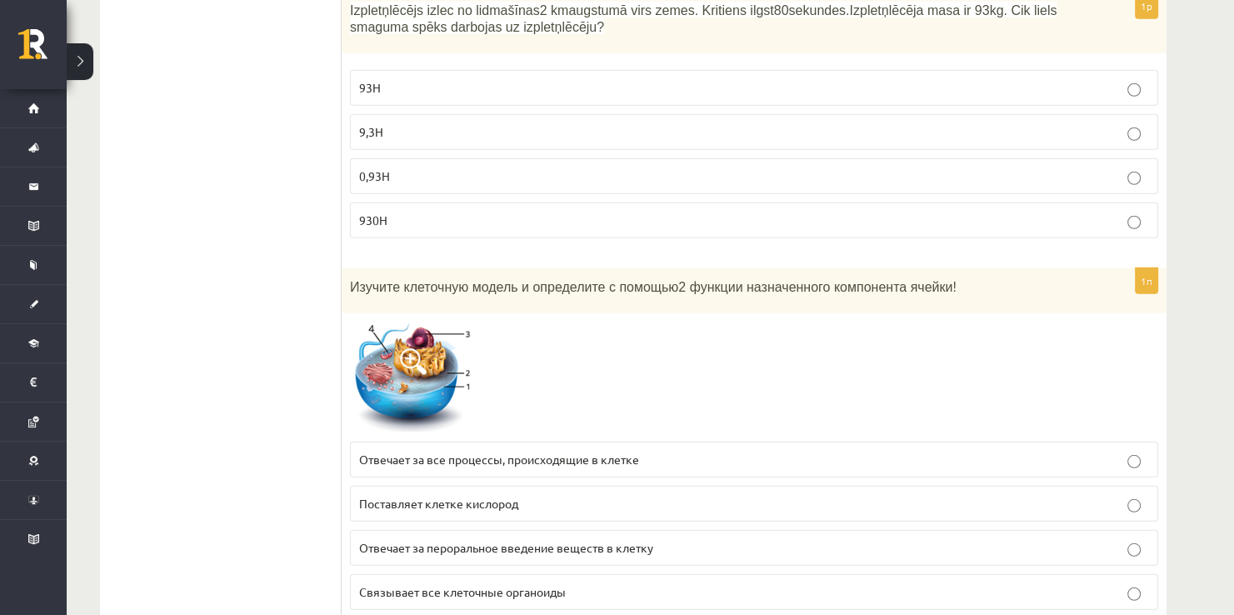
drag, startPoint x: 427, startPoint y: 267, endPoint x: 422, endPoint y: 289, distance: 23.0
click at [426, 322] on img at bounding box center [412, 378] width 125 height 112
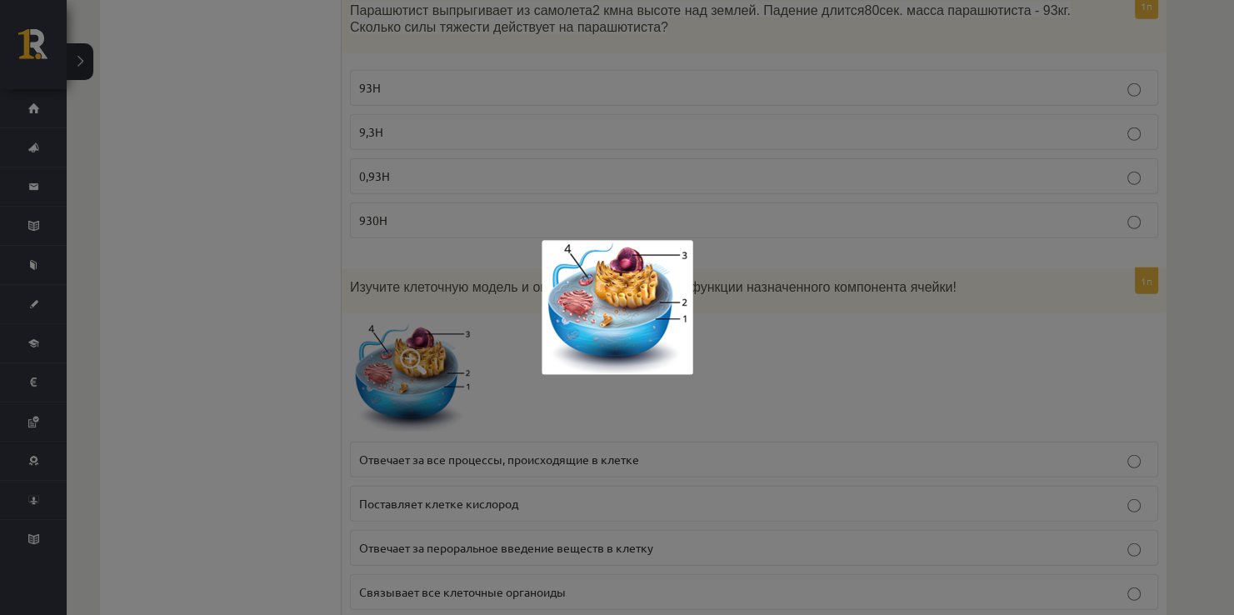
click at [621, 270] on img at bounding box center [618, 307] width 152 height 135
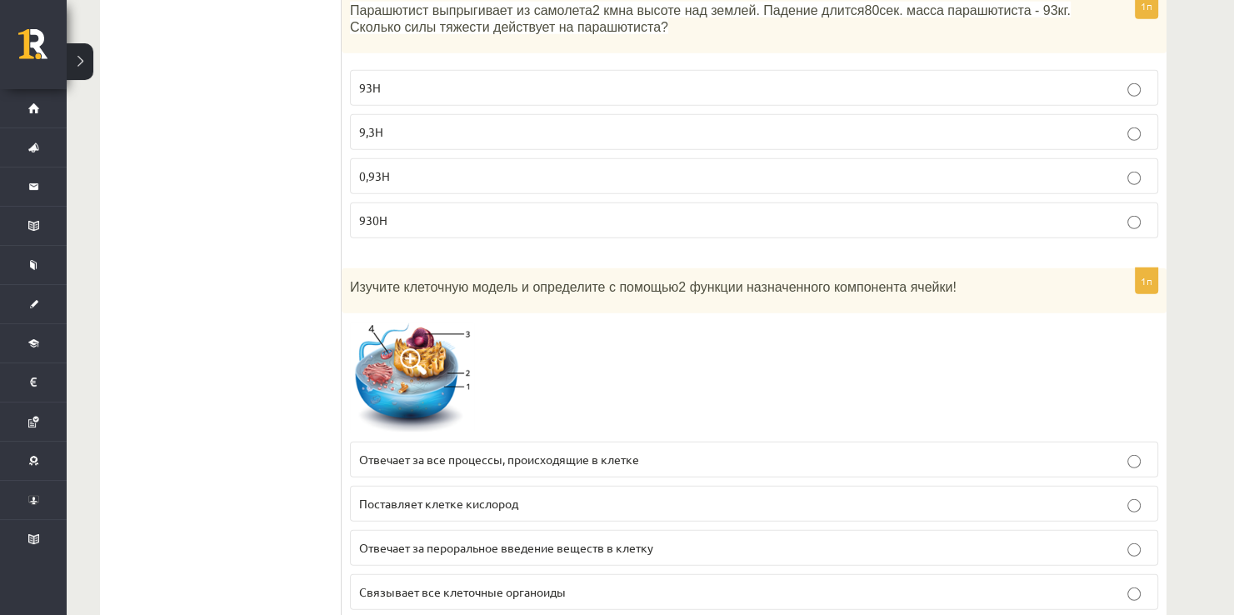
drag, startPoint x: 399, startPoint y: 532, endPoint x: 389, endPoint y: 531, distance: 10.1
click at [399, 584] on span "Связывает все клеточные органоиды" at bounding box center [462, 591] width 207 height 15
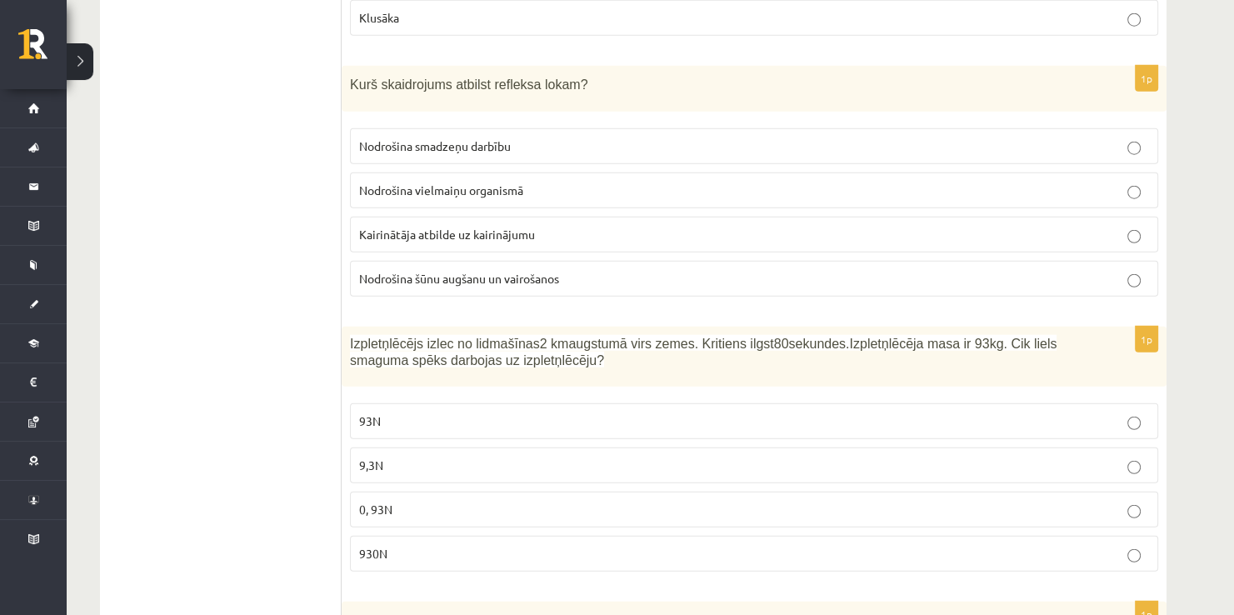
scroll to position [4120, 0]
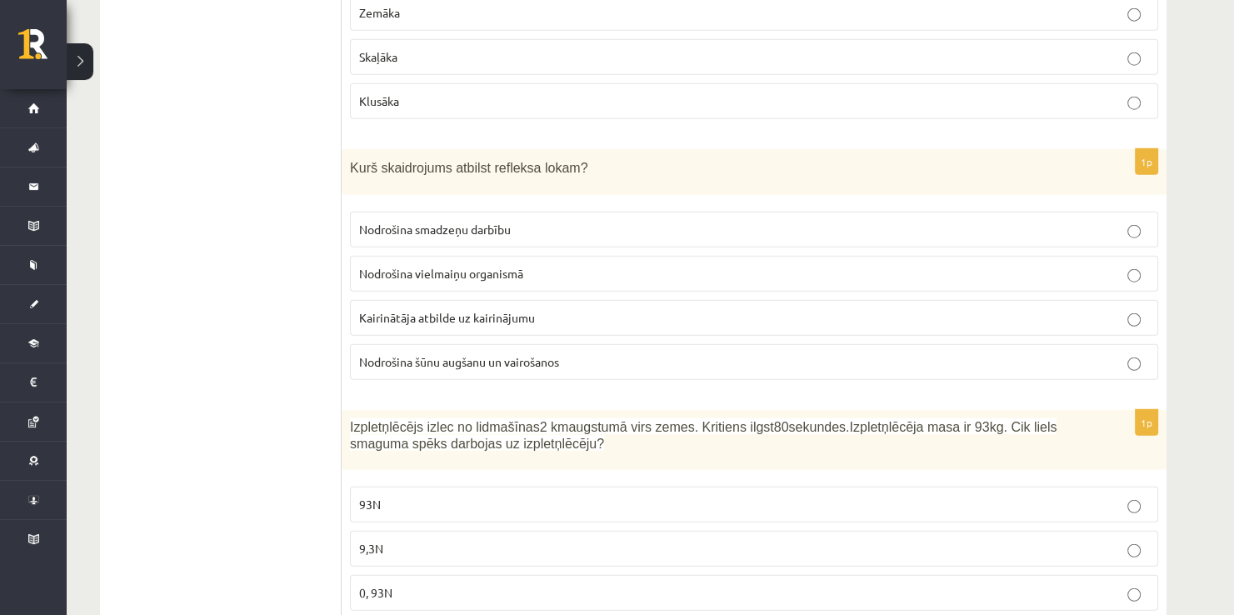
click at [384, 310] on span "Kairinātāja atbilde uz kairinājumu" at bounding box center [447, 317] width 176 height 15
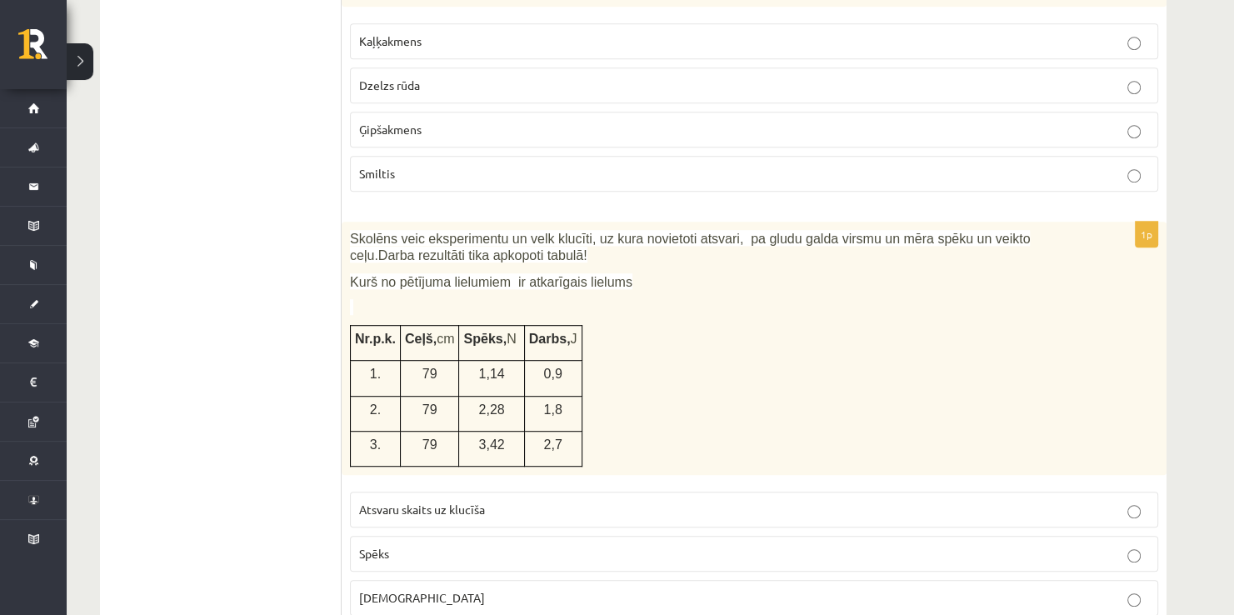
scroll to position [917, 0]
click at [435, 588] on p "Attālums" at bounding box center [754, 596] width 790 height 17
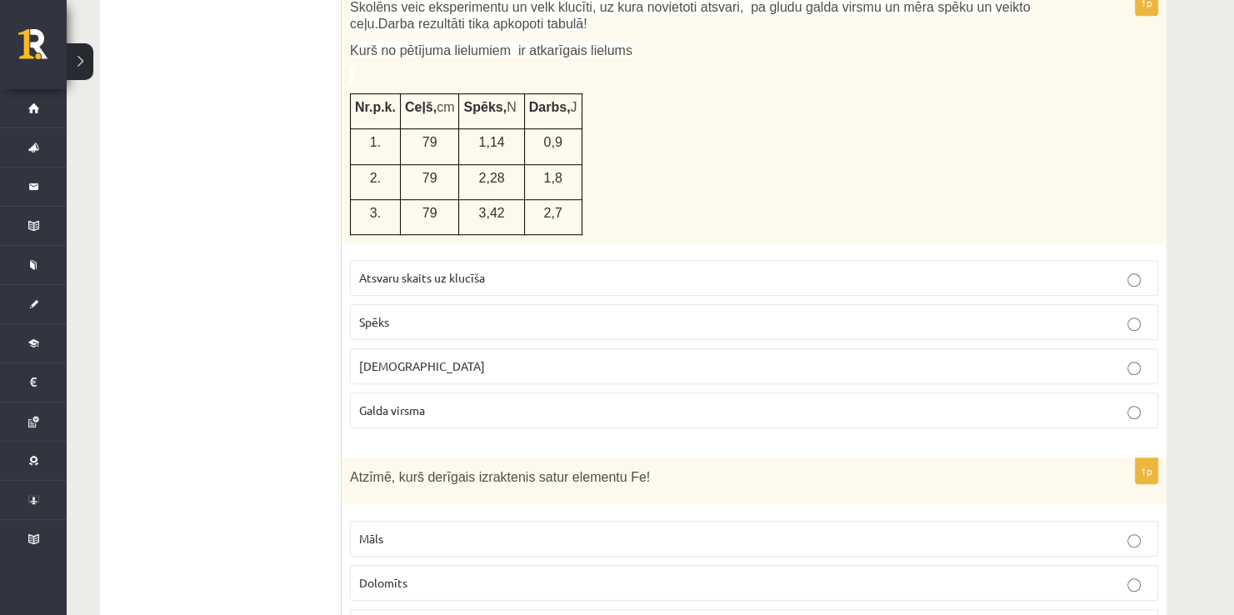
scroll to position [1167, 0]
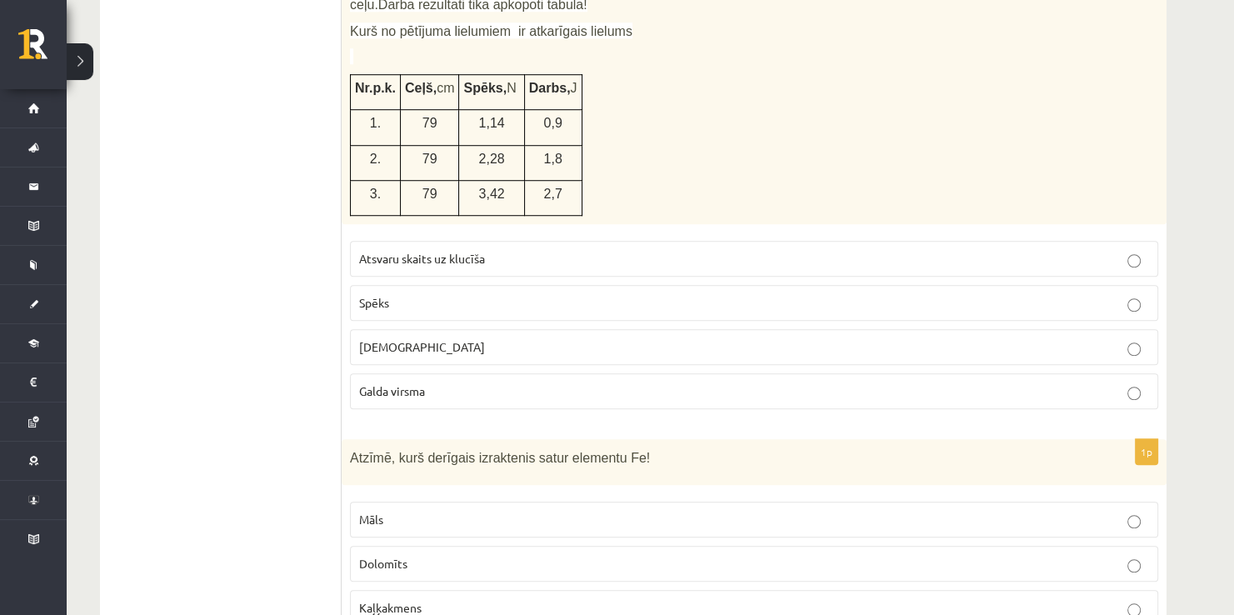
click at [464, 332] on label "Attālums" at bounding box center [754, 347] width 808 height 36
drag, startPoint x: 459, startPoint y: 278, endPoint x: 460, endPoint y: 287, distance: 8.4
click at [460, 294] on p "Spēks" at bounding box center [754, 302] width 790 height 17
click at [455, 333] on label "Attālums" at bounding box center [754, 347] width 808 height 36
click at [448, 246] on label "Atsvaru skaits uz klucīša" at bounding box center [754, 259] width 808 height 36
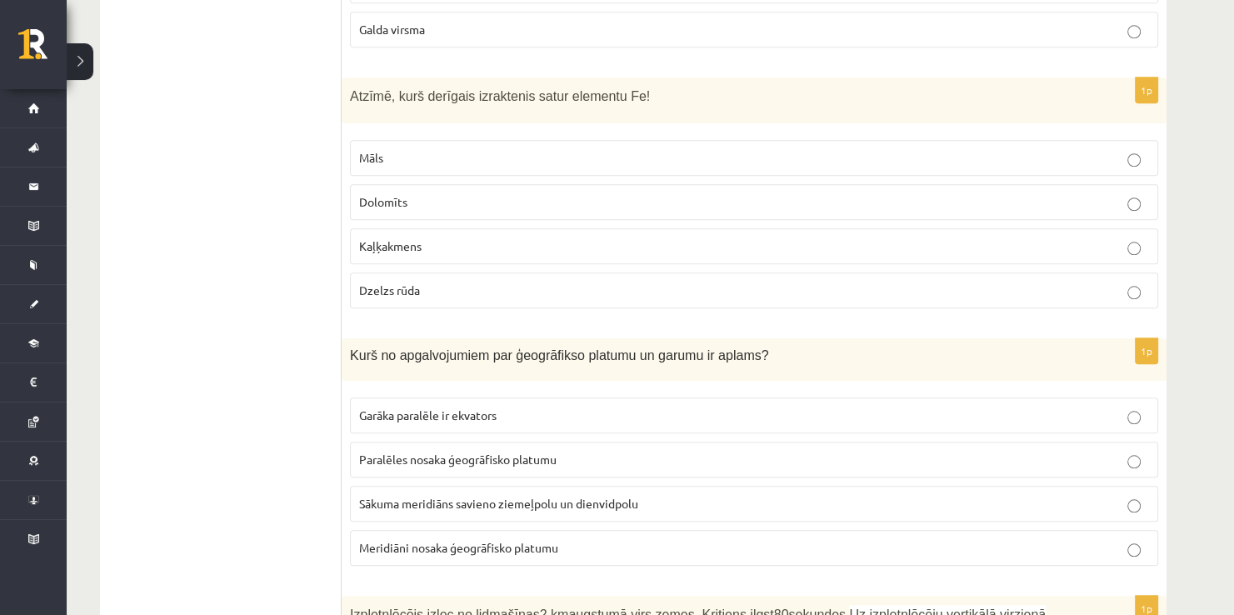
scroll to position [1500, 0]
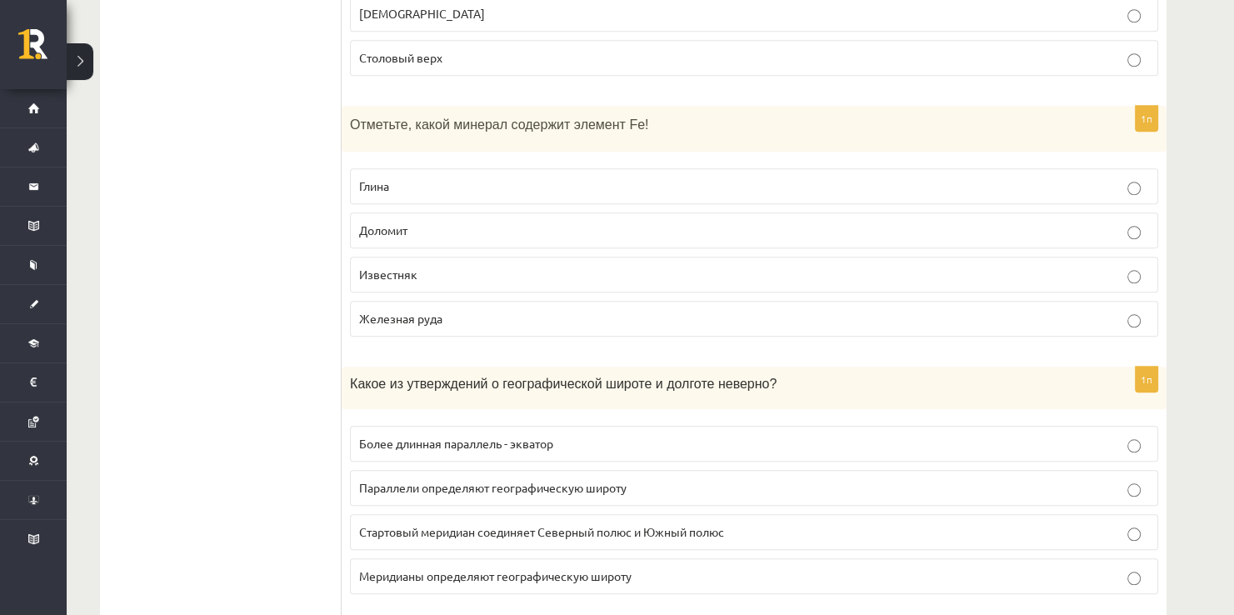
click at [452, 310] on p "Железная руда" at bounding box center [754, 318] width 790 height 17
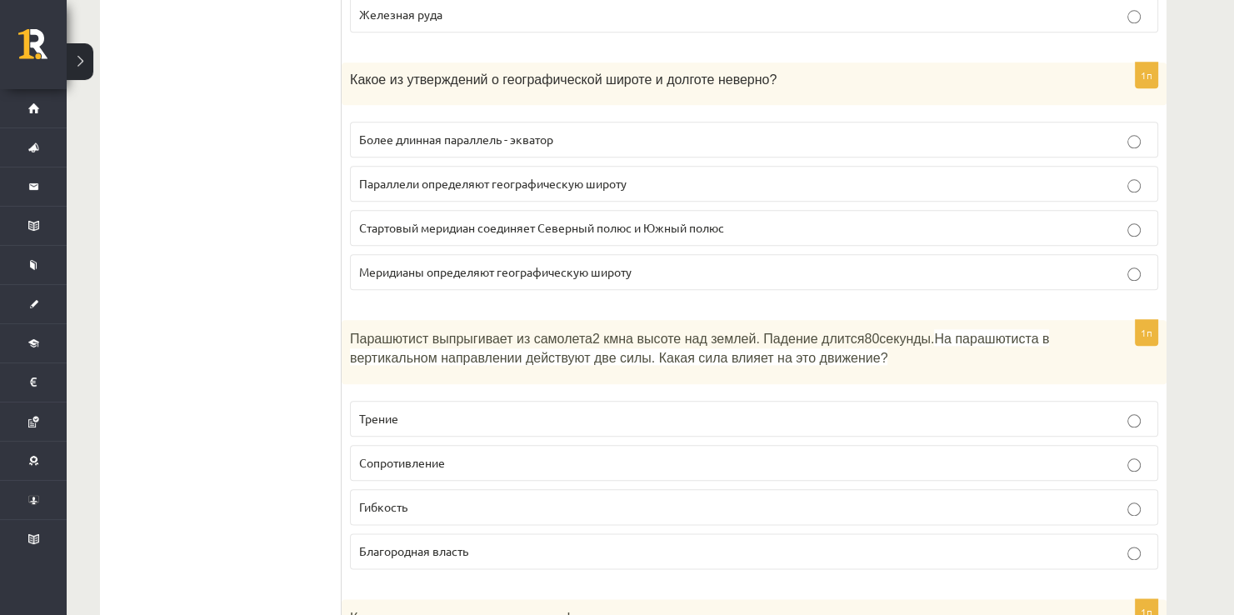
scroll to position [1833, 0]
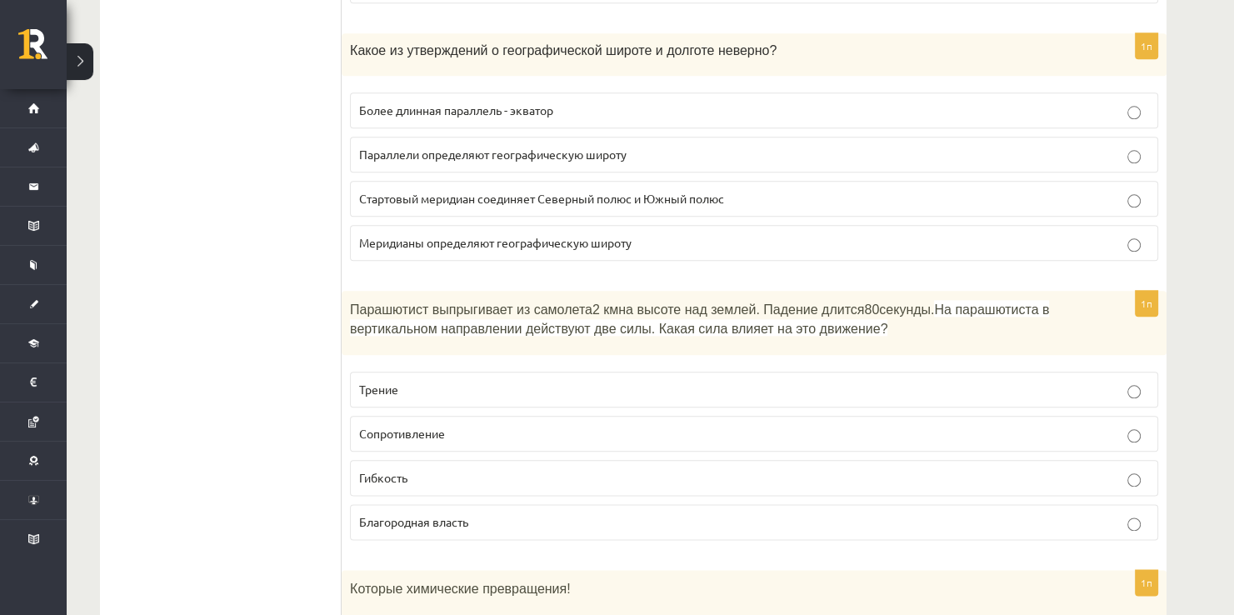
click at [396, 426] on span "Сопротивление" at bounding box center [402, 433] width 86 height 15
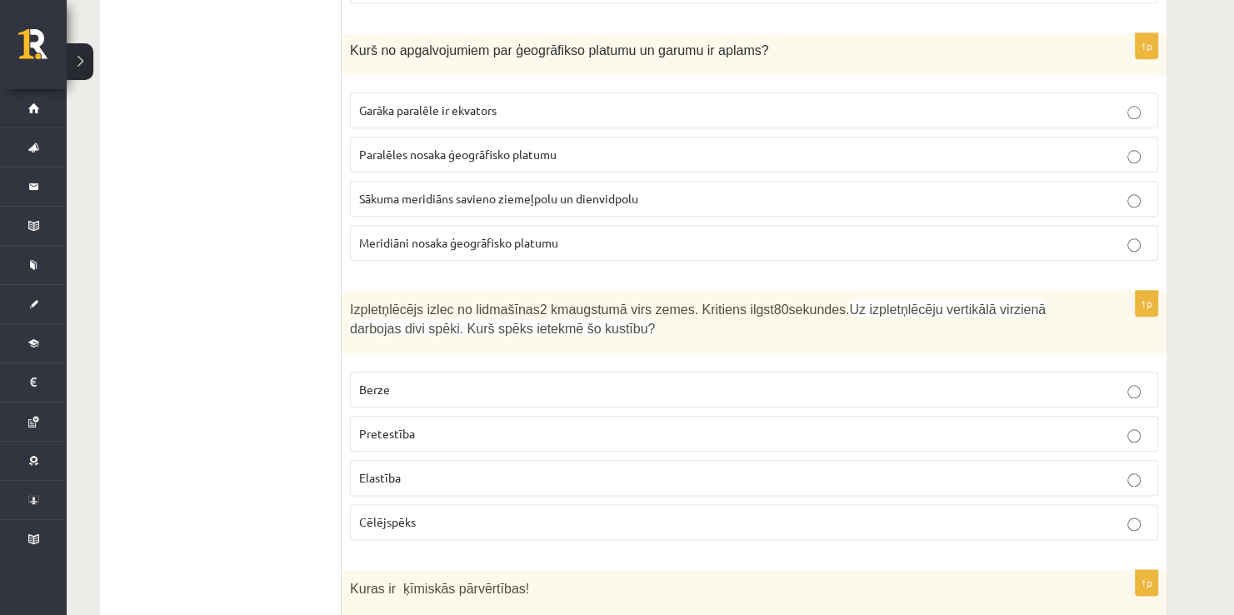
click at [518, 235] on span "Meridiāni nosaka ģeogrāfisko platumu" at bounding box center [458, 242] width 199 height 15
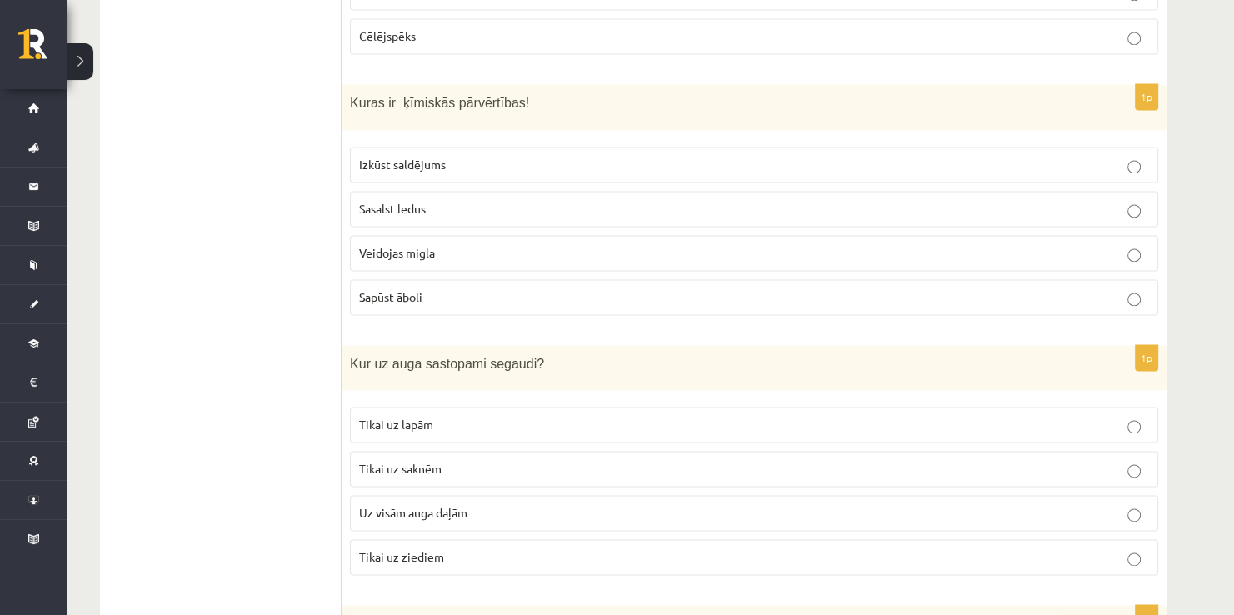
scroll to position [2333, 0]
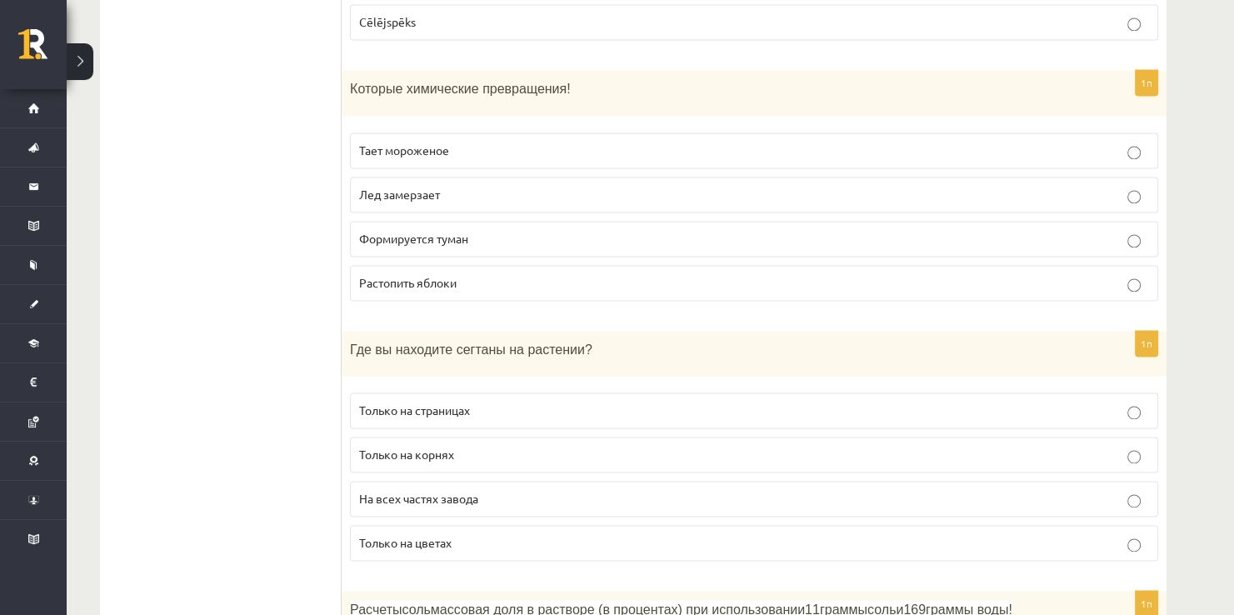
click at [412, 187] on span "Лед замерзает" at bounding box center [399, 194] width 81 height 15
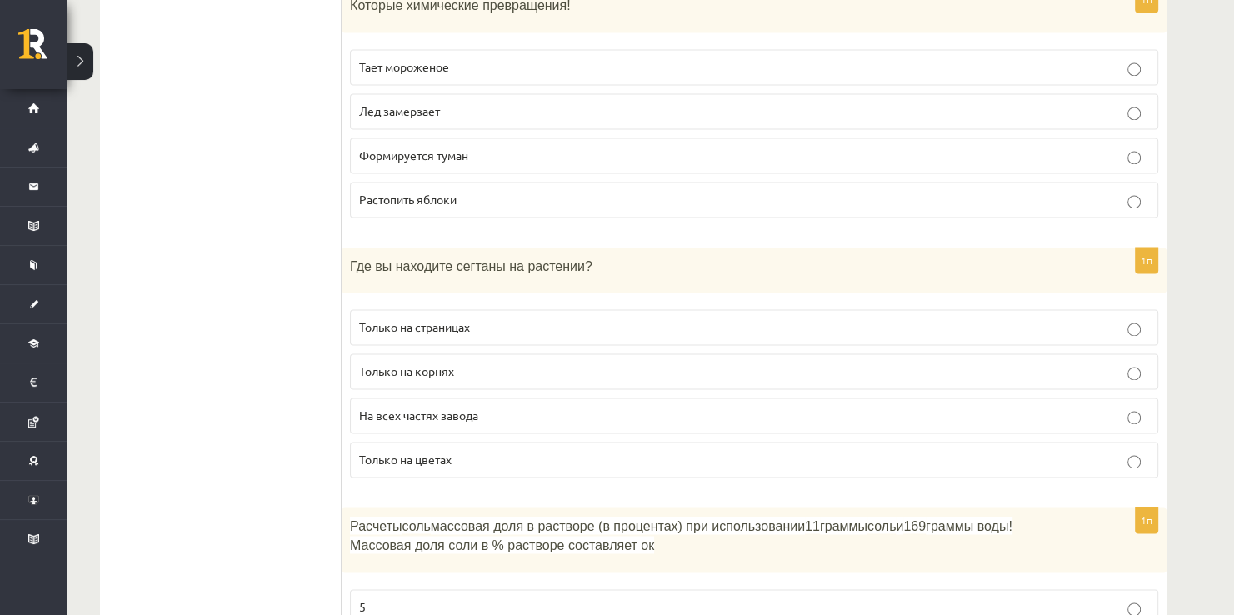
click at [437, 357] on fieldset "Только на страницах Только на корнях На всех частях завода Только на цветах" at bounding box center [754, 392] width 808 height 182
click at [438, 353] on label "Только на корнях" at bounding box center [754, 371] width 808 height 36
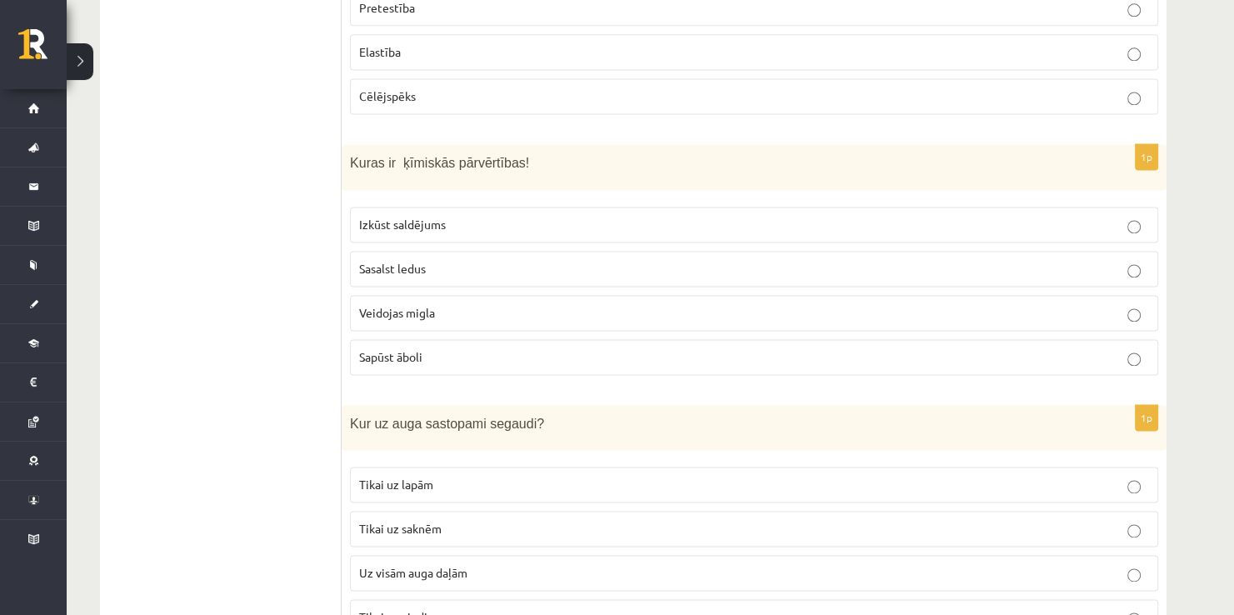
scroll to position [2250, 0]
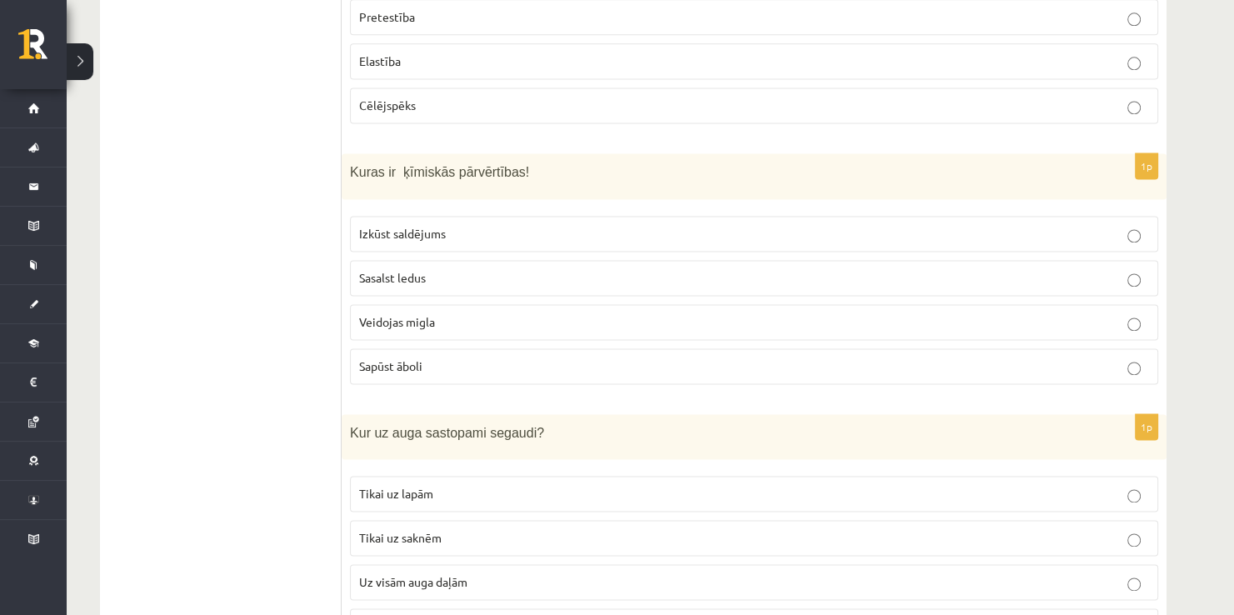
click at [365, 358] on span "Sapūst āboli" at bounding box center [390, 365] width 63 height 15
click at [454, 564] on label "Uz visām auga daļām" at bounding box center [754, 582] width 808 height 36
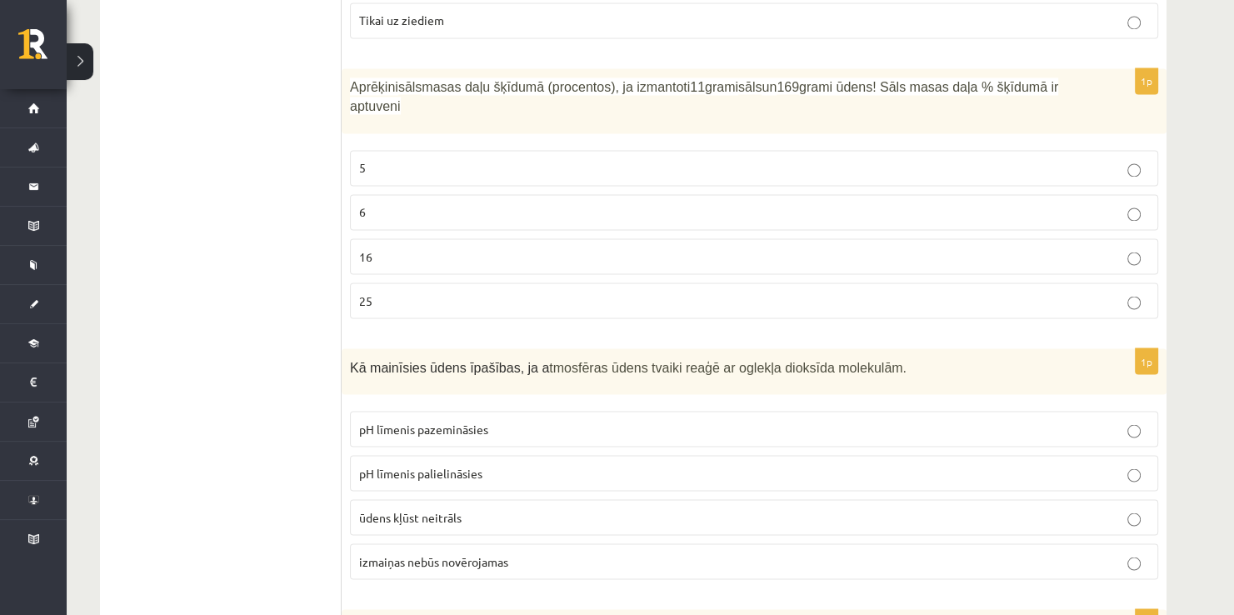
scroll to position [2750, 0]
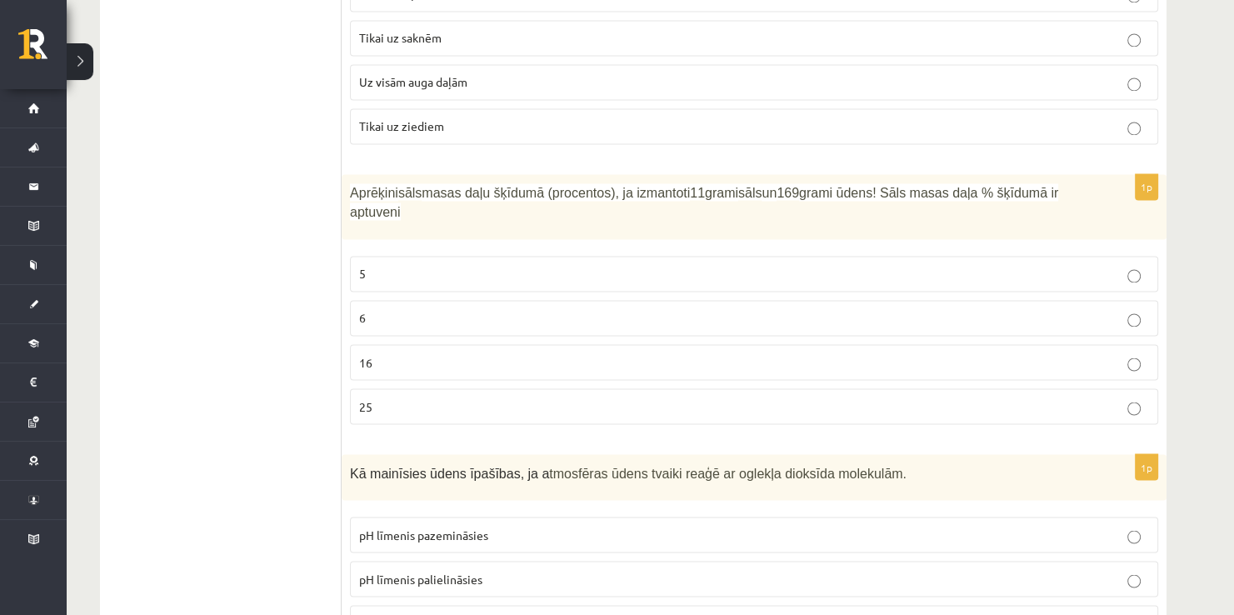
click at [389, 353] on p "16" at bounding box center [754, 361] width 790 height 17
click at [446, 309] on p "6" at bounding box center [754, 317] width 790 height 17
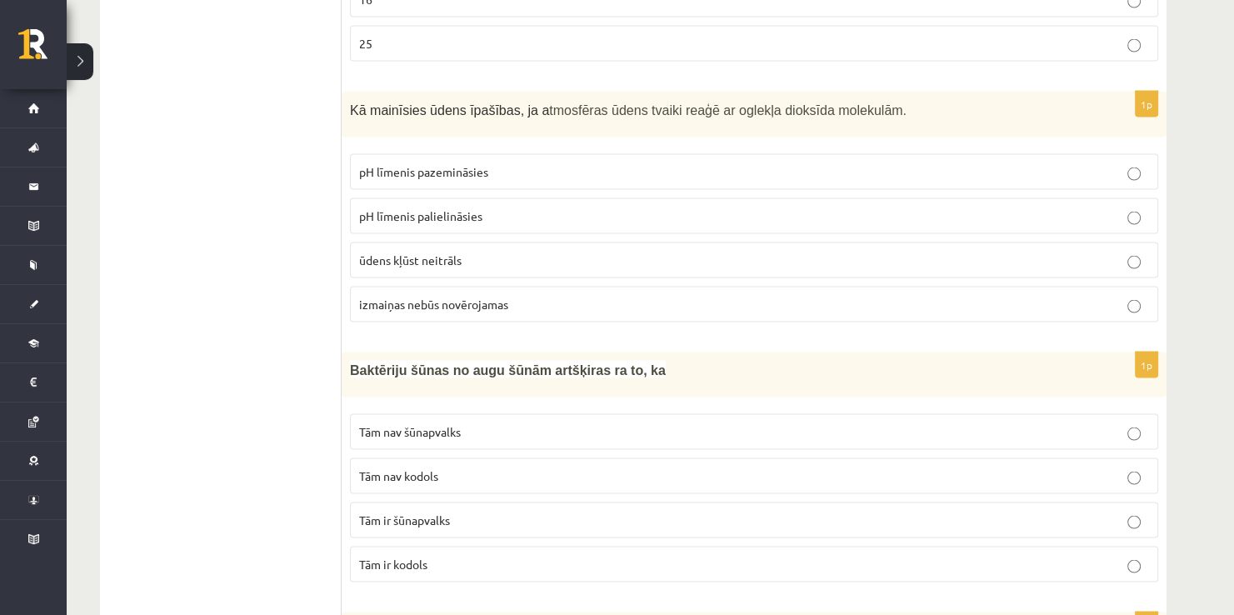
scroll to position [3083, 0]
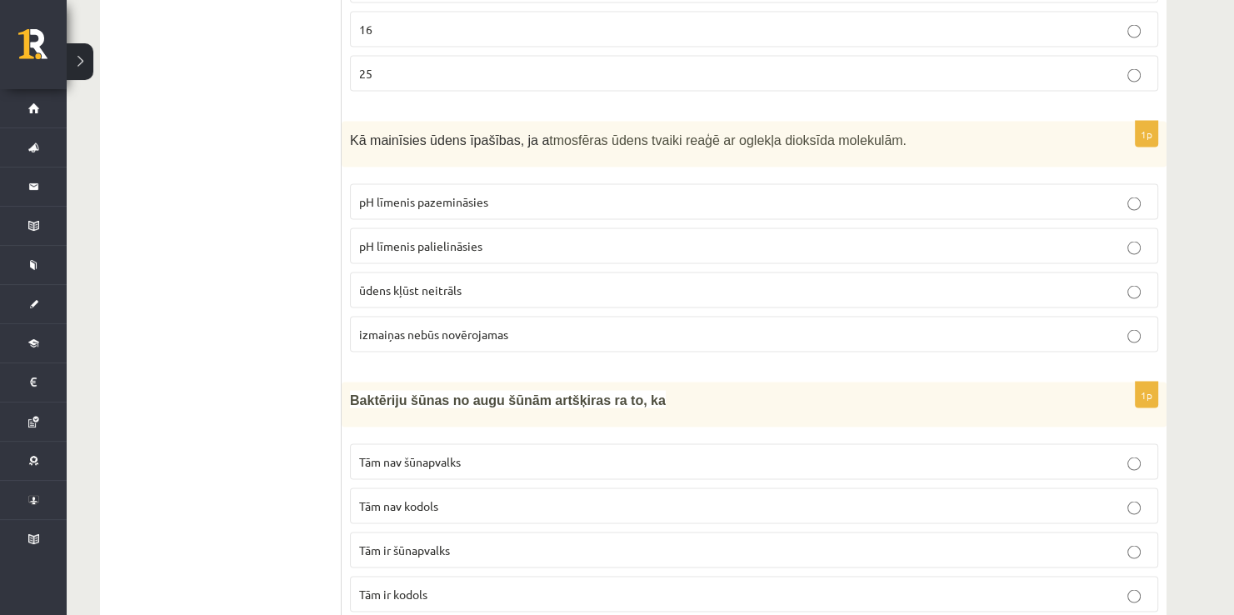
click at [447, 237] on span "pH līmenis palielināsies" at bounding box center [420, 244] width 123 height 15
click at [446, 193] on span "pH līmenis pazemināsies" at bounding box center [423, 200] width 129 height 15
drag, startPoint x: 422, startPoint y: 453, endPoint x: 415, endPoint y: 457, distance: 8.6
click at [422, 497] on span "Tām nav kodols" at bounding box center [398, 504] width 79 height 15
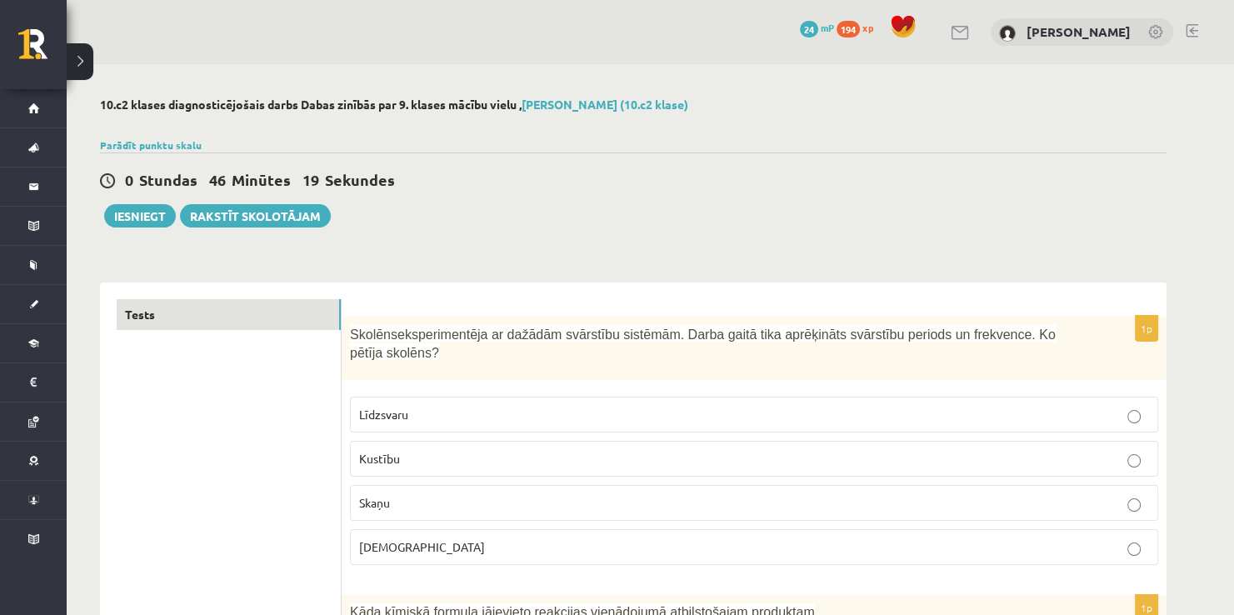
scroll to position [667, 0]
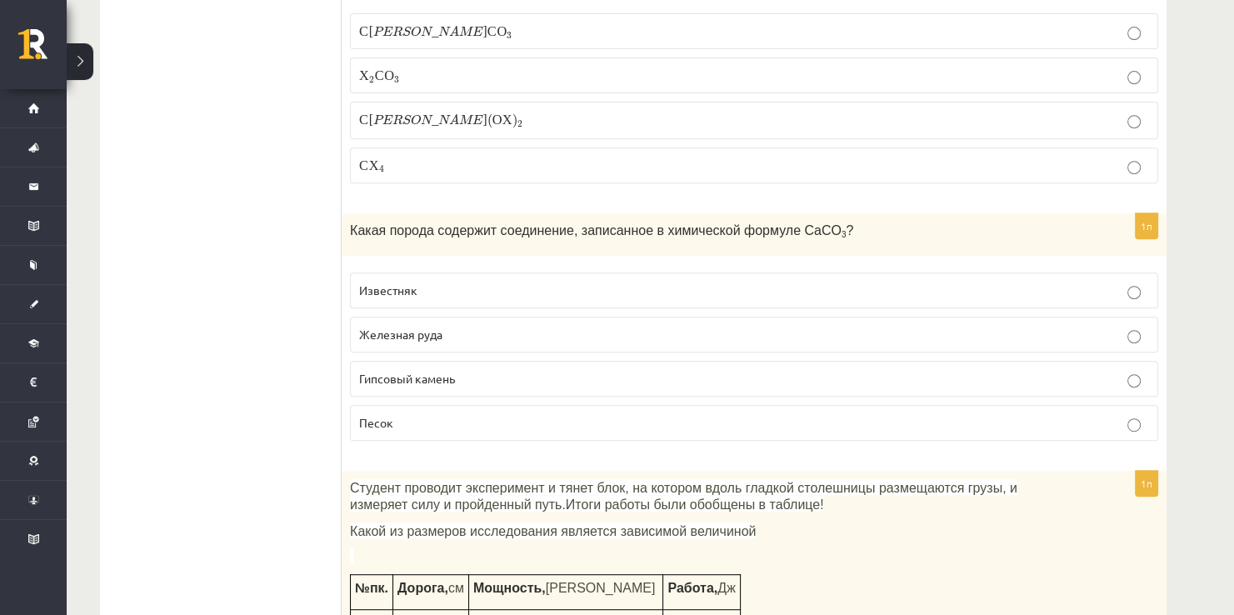
click at [402, 371] on span "Гипсовый камень" at bounding box center [407, 378] width 96 height 15
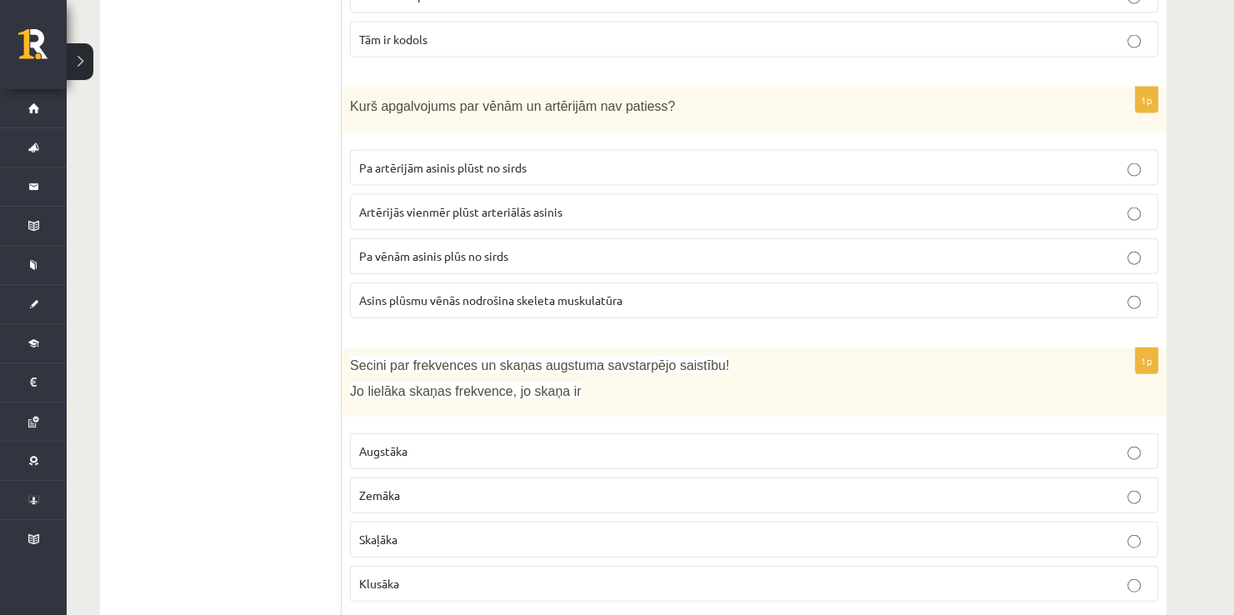
scroll to position [3667, 0]
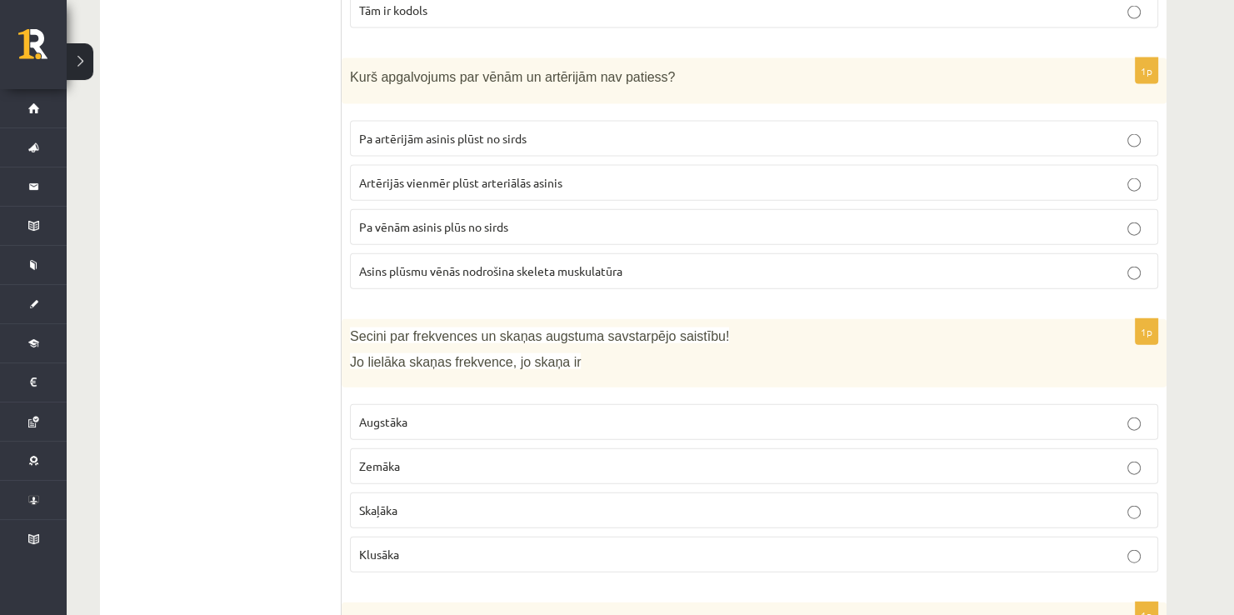
click at [406, 174] on p "Artērijās vienmēr plūst arteriālās asinis" at bounding box center [754, 182] width 790 height 17
click at [413, 413] on p "Augstāka" at bounding box center [754, 421] width 790 height 17
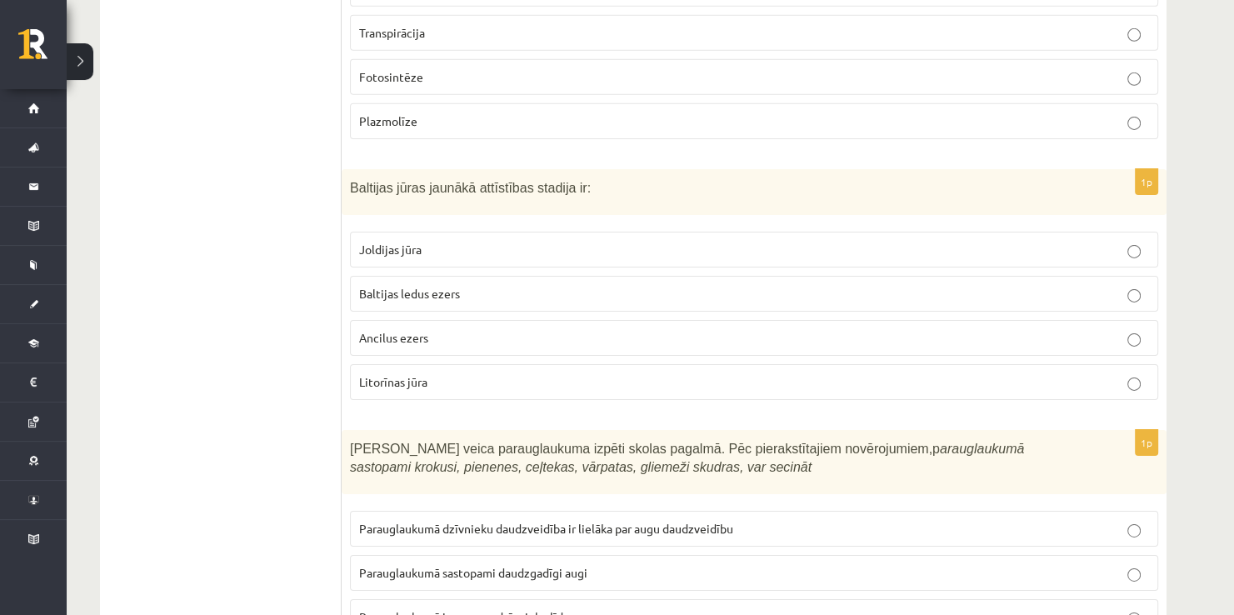
scroll to position [5370, 0]
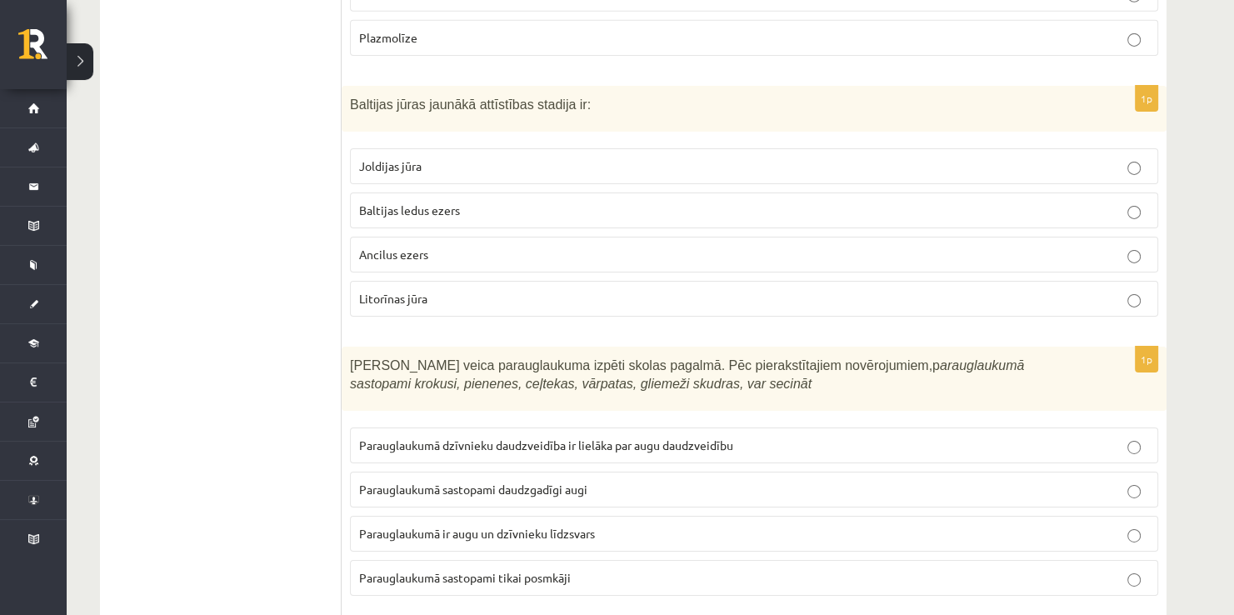
click at [432, 482] on span "Parauglaukumā sastopami daudzgadīgi augi" at bounding box center [473, 489] width 228 height 15
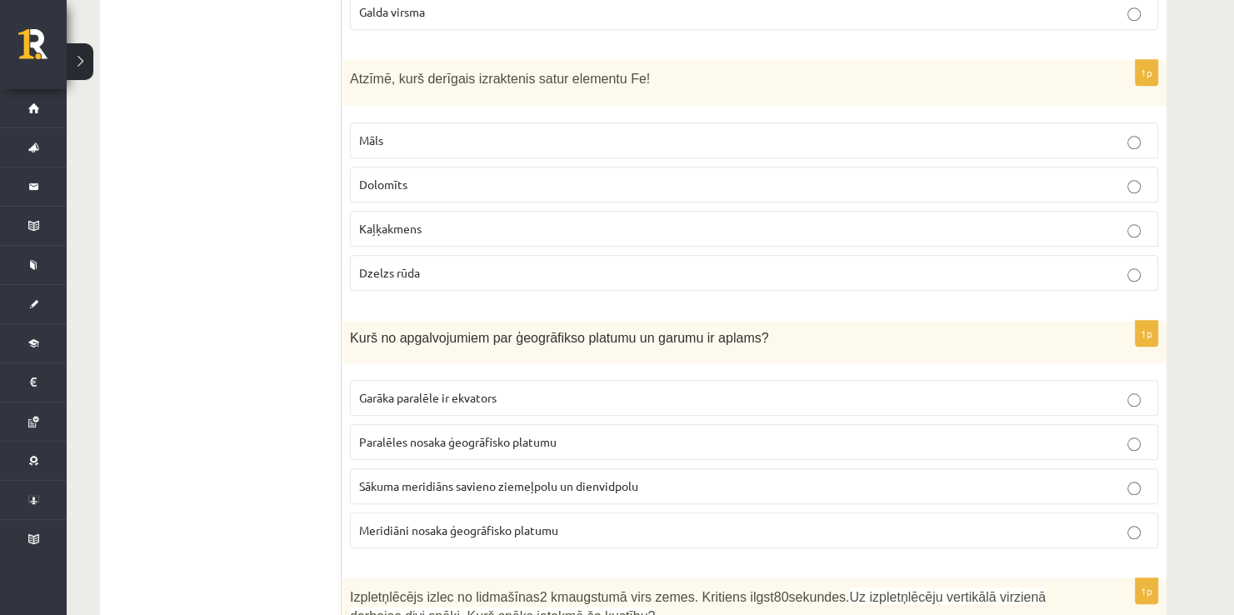
scroll to position [0, 0]
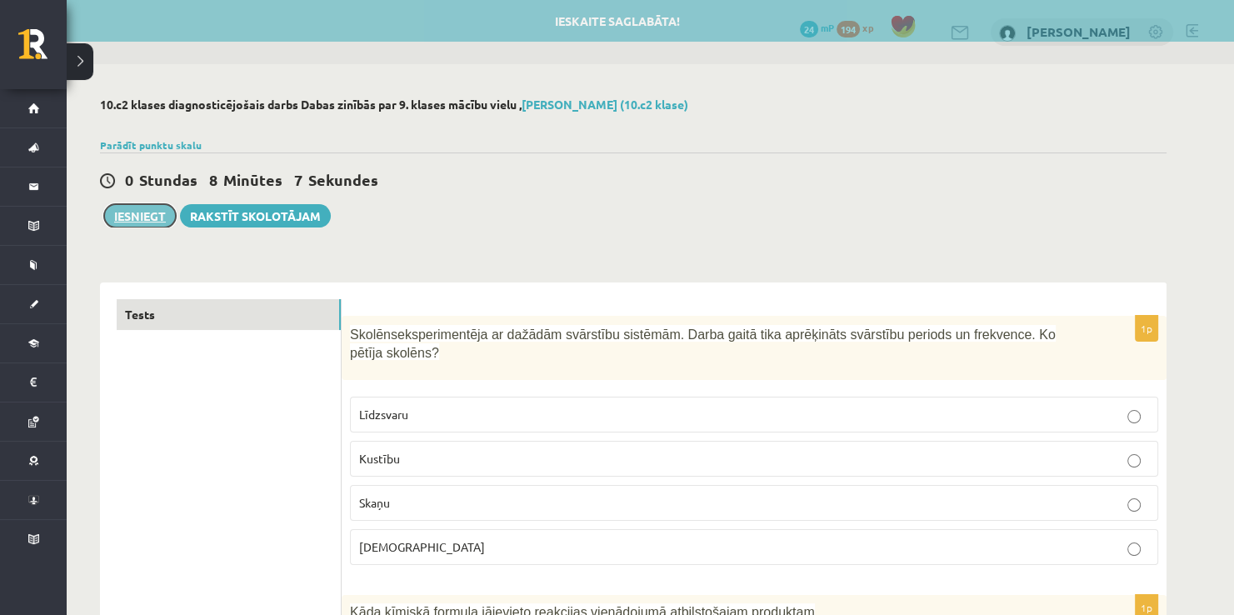
click at [143, 216] on button "Iesniegt" at bounding box center [140, 215] width 72 height 23
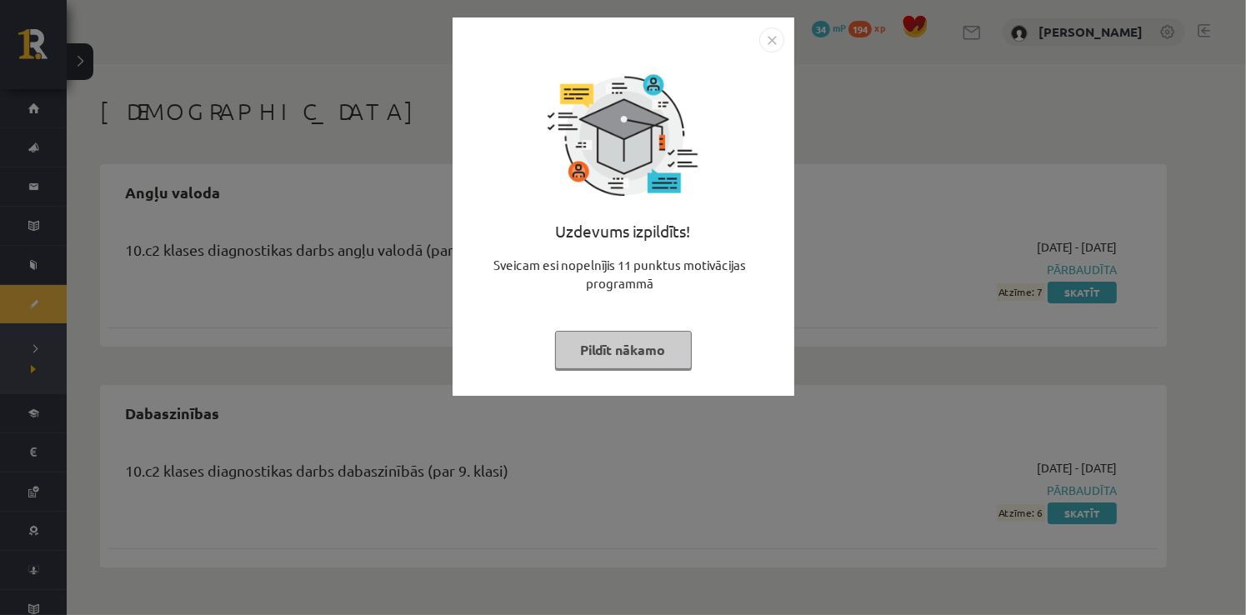
click at [921, 267] on div "Uzdevums izpildīts! Sveicam esi nopelnījis 11 punktus motivācijas programmā Pil…" at bounding box center [623, 307] width 1246 height 615
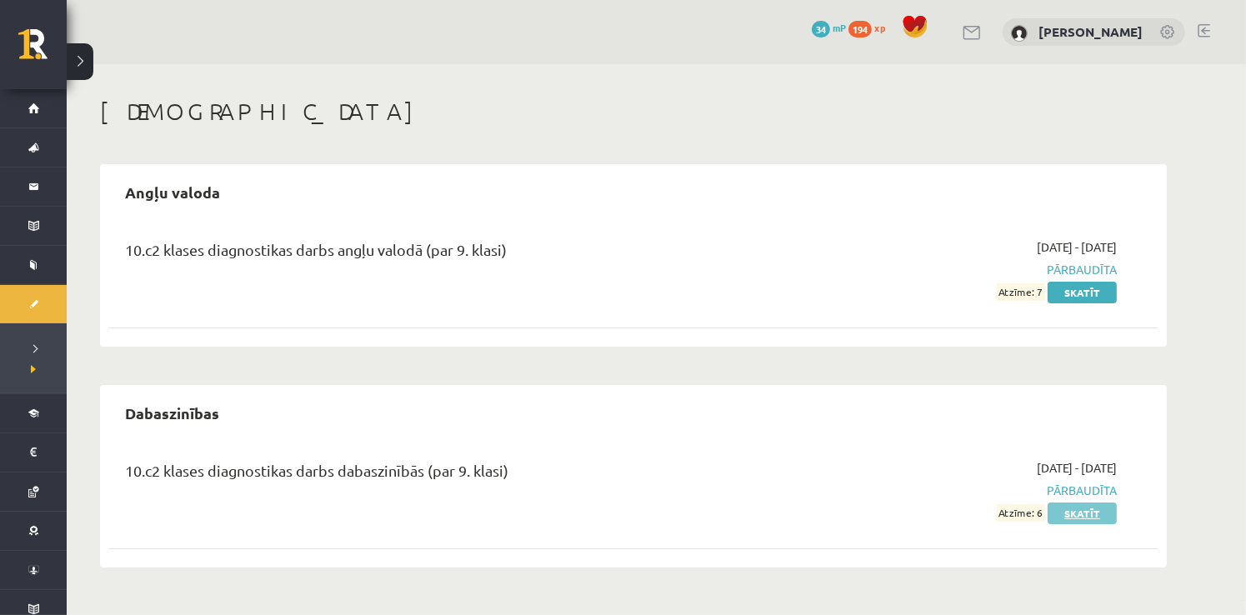
click at [1078, 508] on link "Skatīt" at bounding box center [1081, 513] width 69 height 22
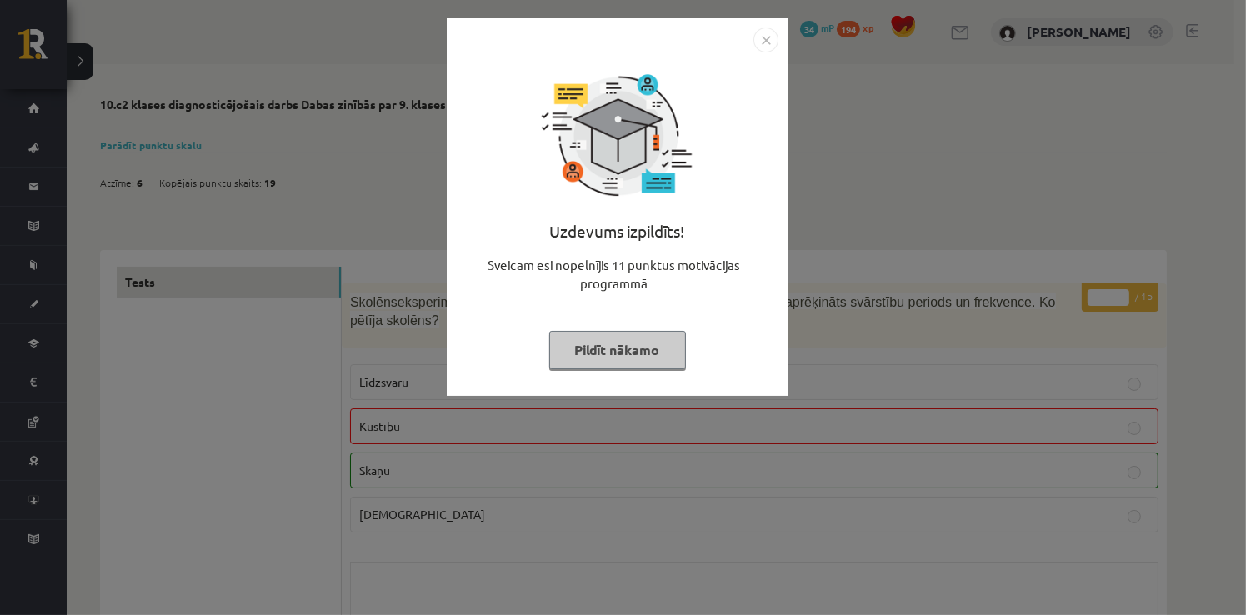
click at [772, 37] on img "Close" at bounding box center [765, 39] width 25 height 25
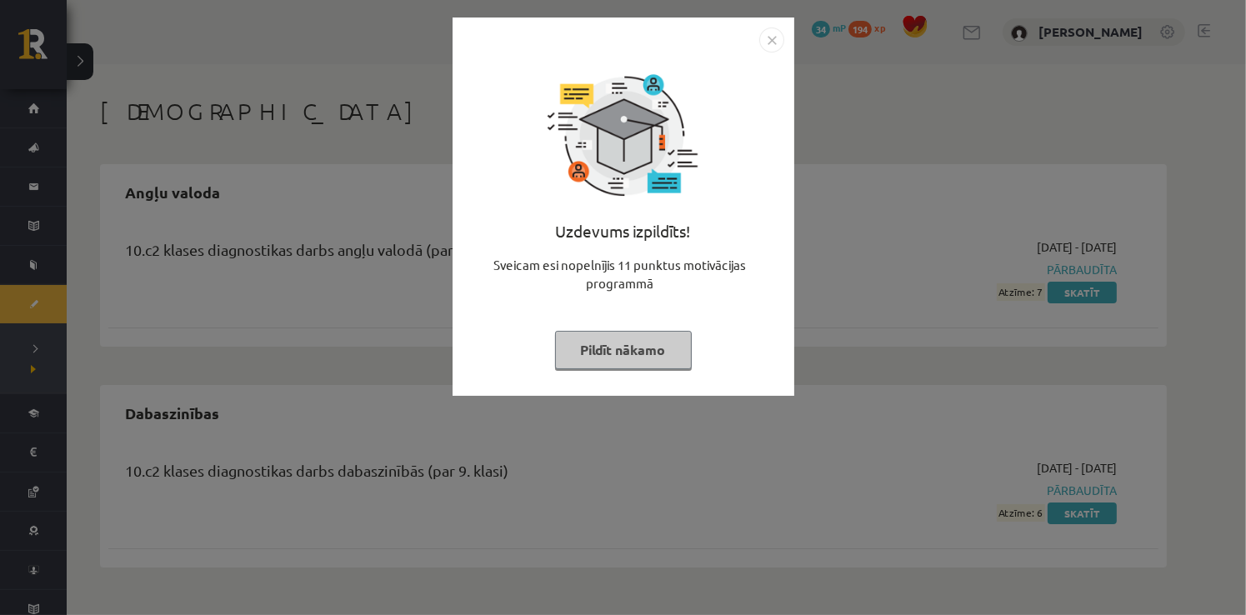
click at [780, 47] on img "Close" at bounding box center [771, 39] width 25 height 25
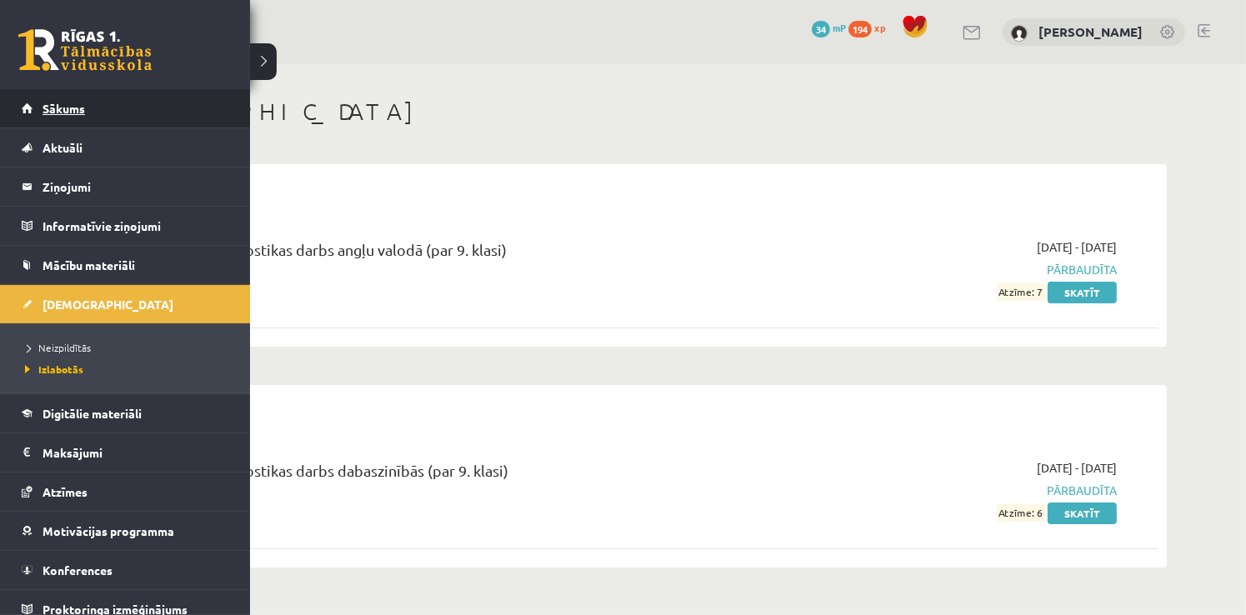
click at [52, 107] on span "Sākums" at bounding box center [63, 108] width 42 height 15
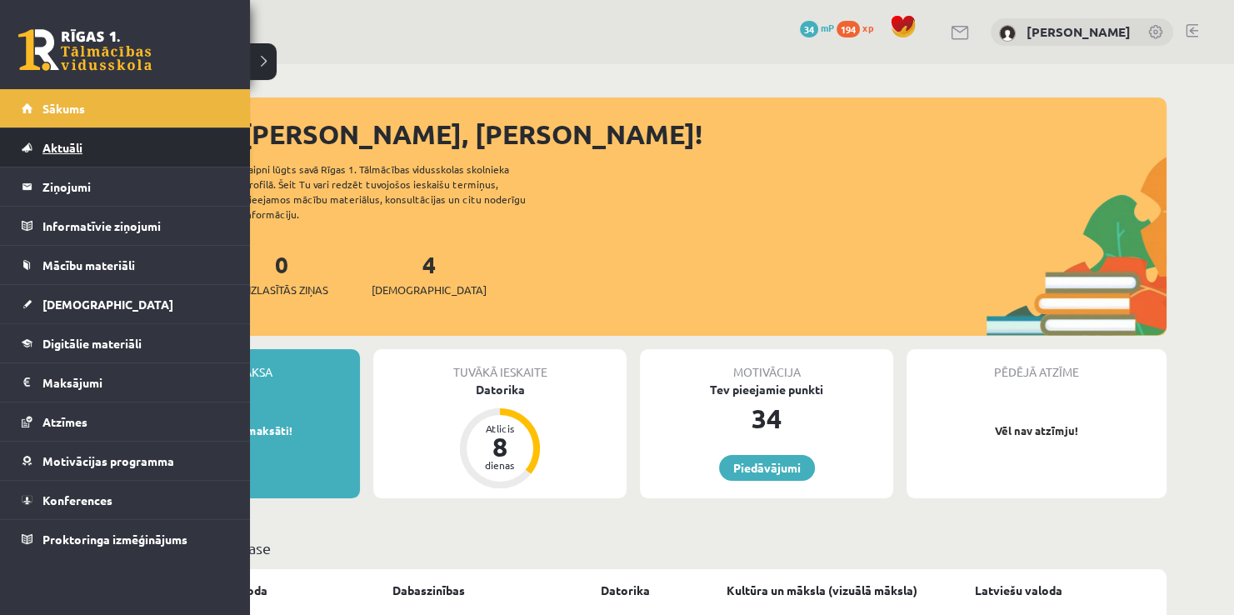
click at [92, 153] on link "Aktuāli" at bounding box center [125, 147] width 207 height 38
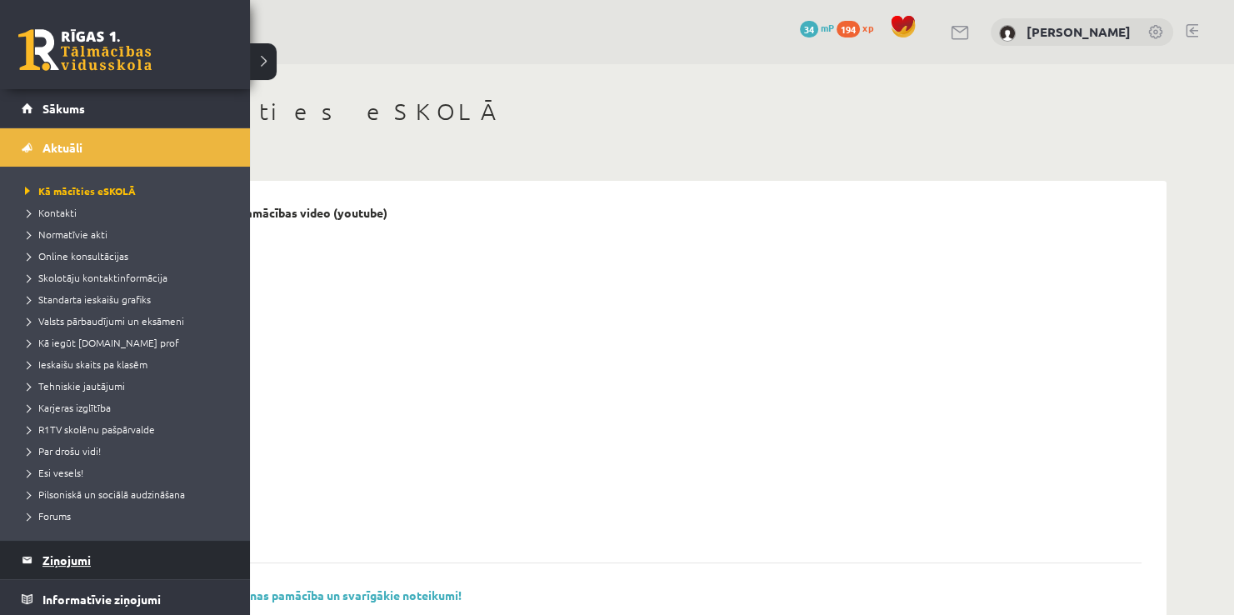
click at [102, 570] on legend "Ziņojumi 0" at bounding box center [135, 560] width 187 height 38
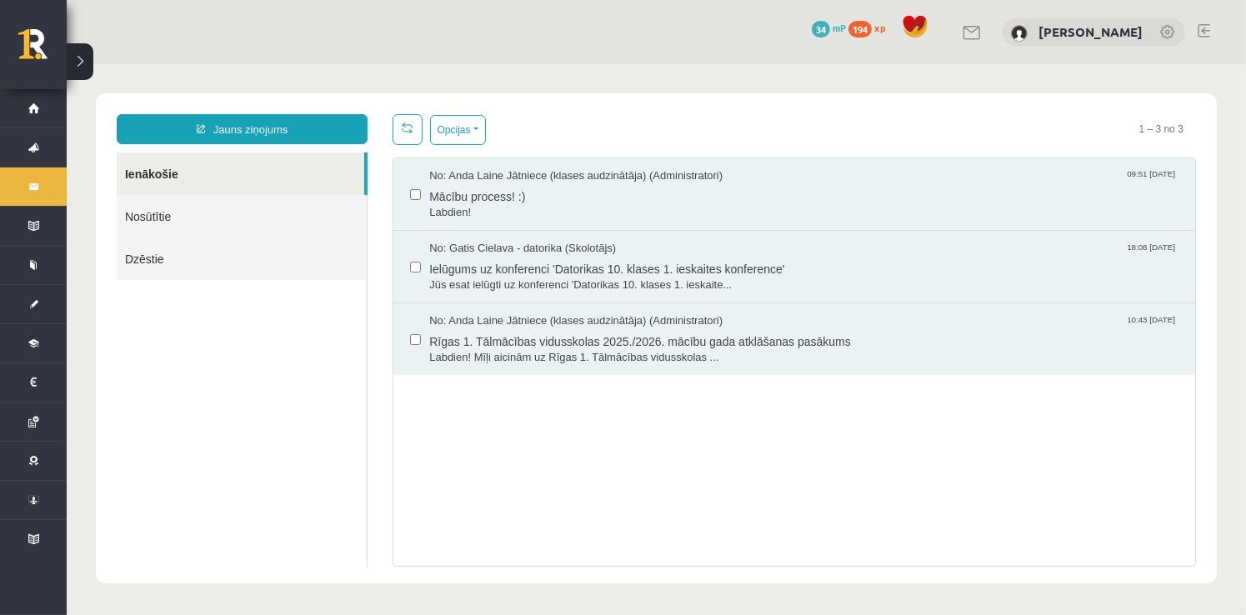
click at [247, 242] on link "Dzēstie" at bounding box center [241, 258] width 250 height 42
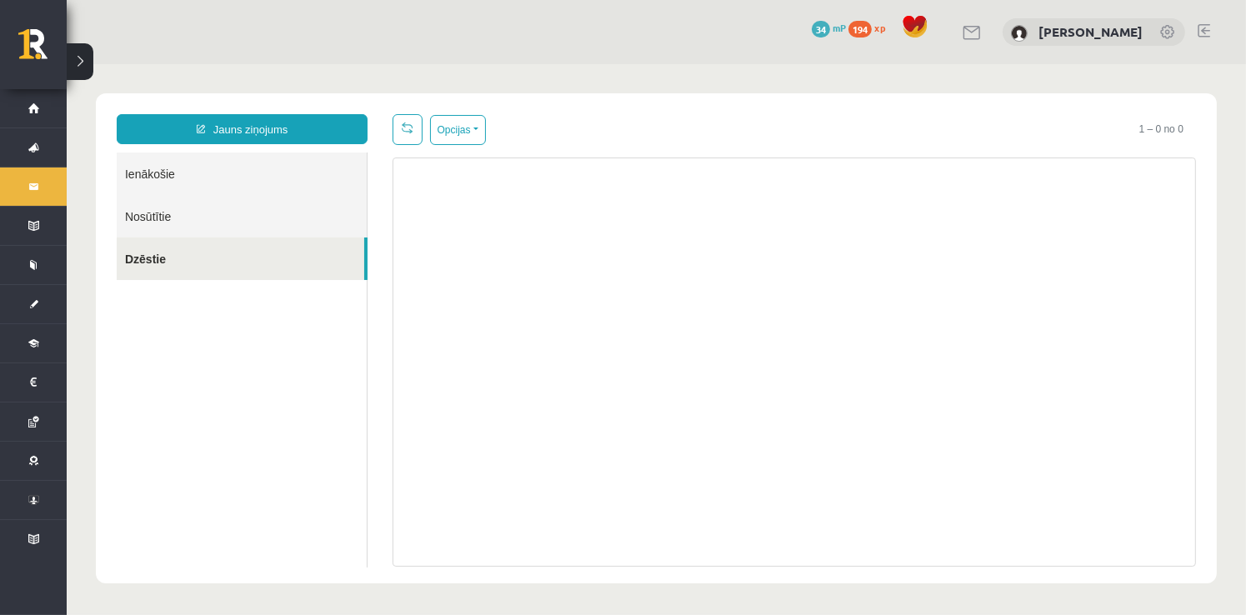
click at [197, 179] on link "Ienākošie" at bounding box center [241, 173] width 250 height 42
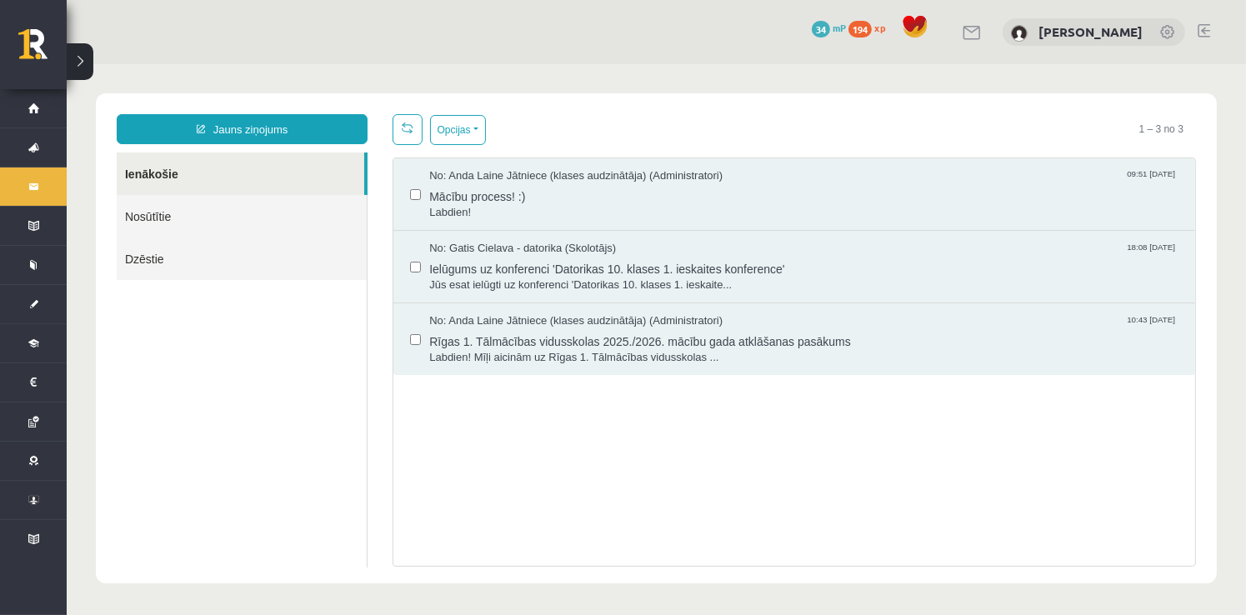
click at [195, 166] on link "Ienākošie" at bounding box center [239, 173] width 247 height 42
